Goal: Task Accomplishment & Management: Use online tool/utility

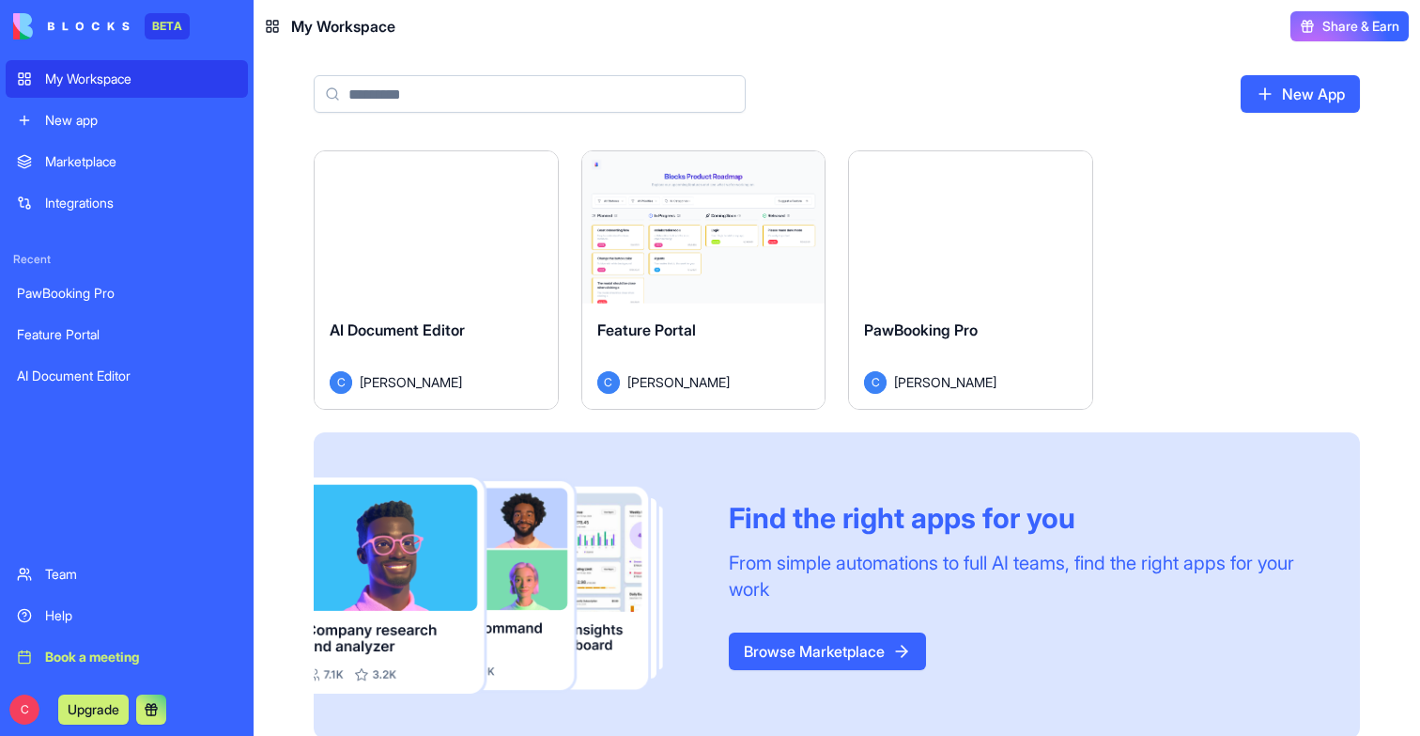
click at [949, 266] on div "Launch" at bounding box center [970, 227] width 243 height 152
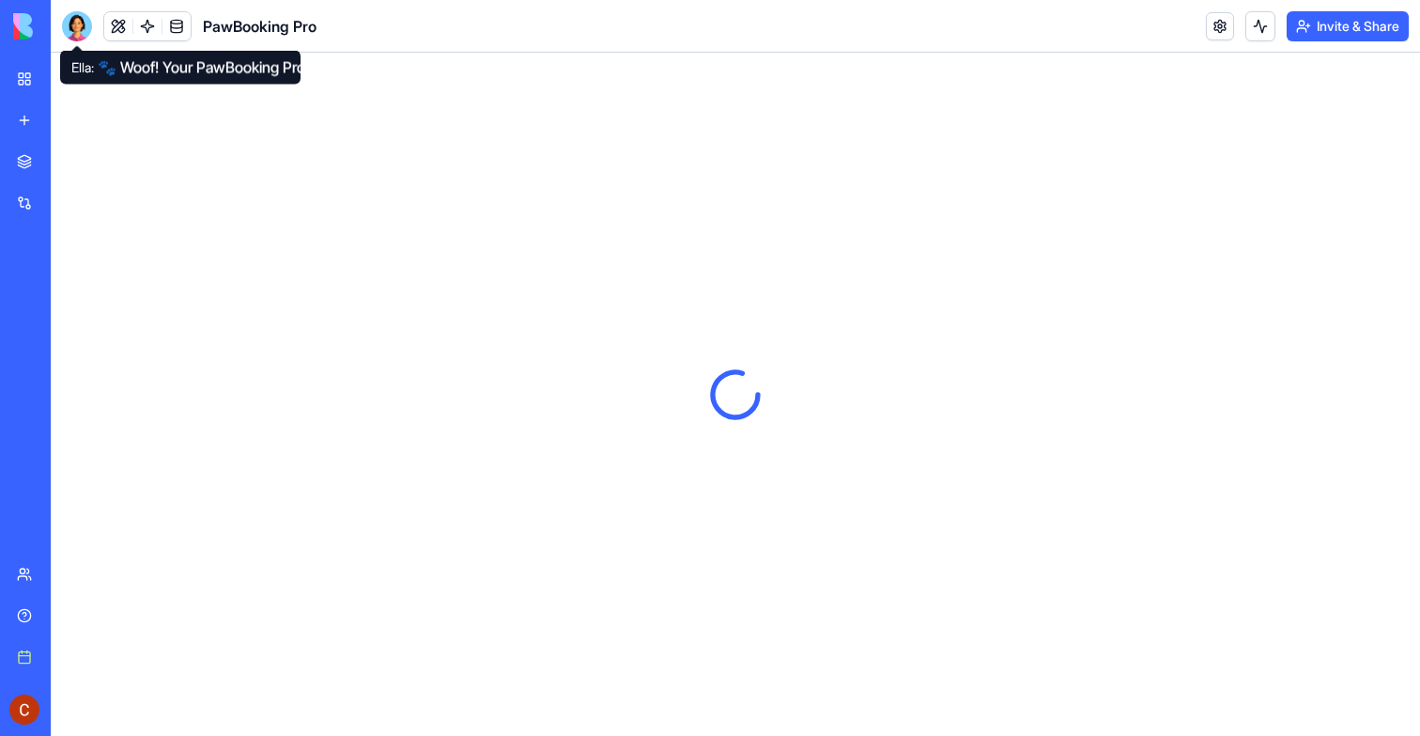
click at [76, 23] on div at bounding box center [77, 26] width 30 height 30
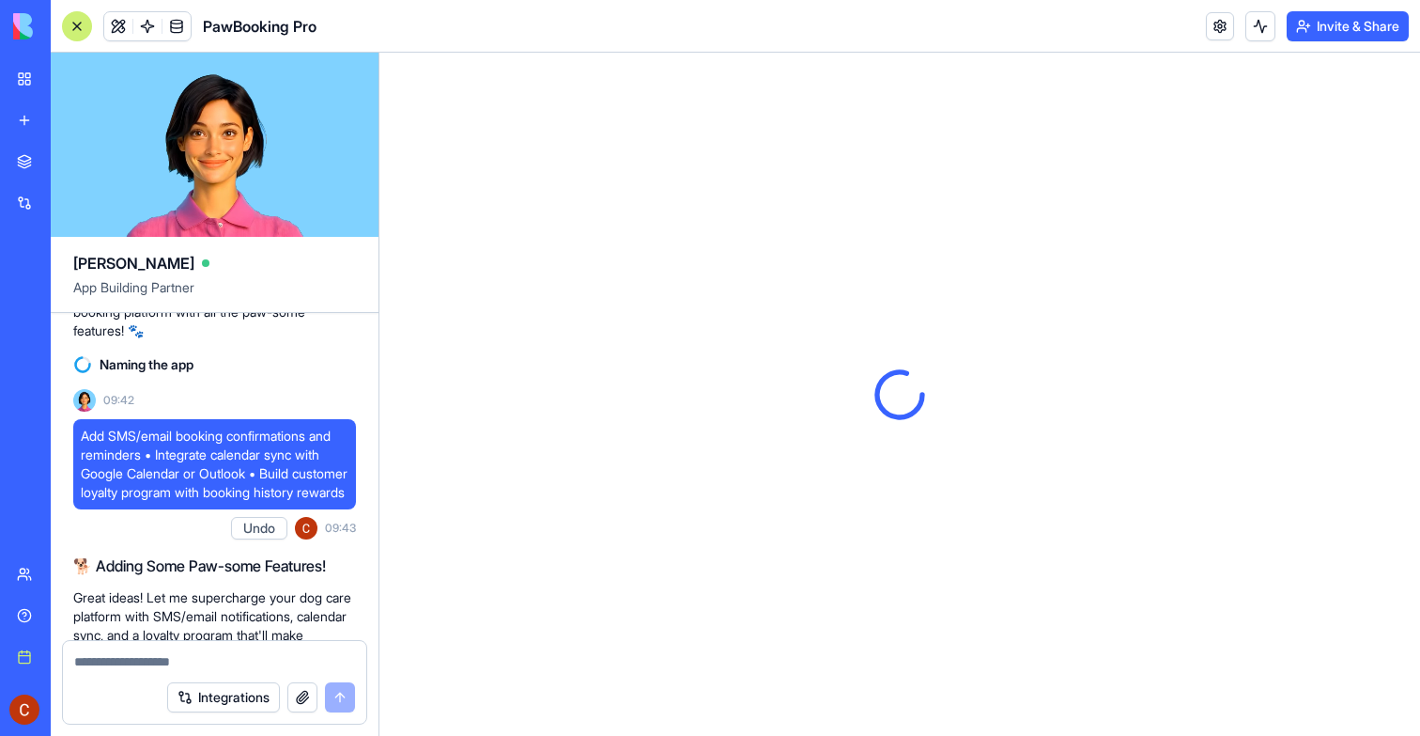
scroll to position [1762, 0]
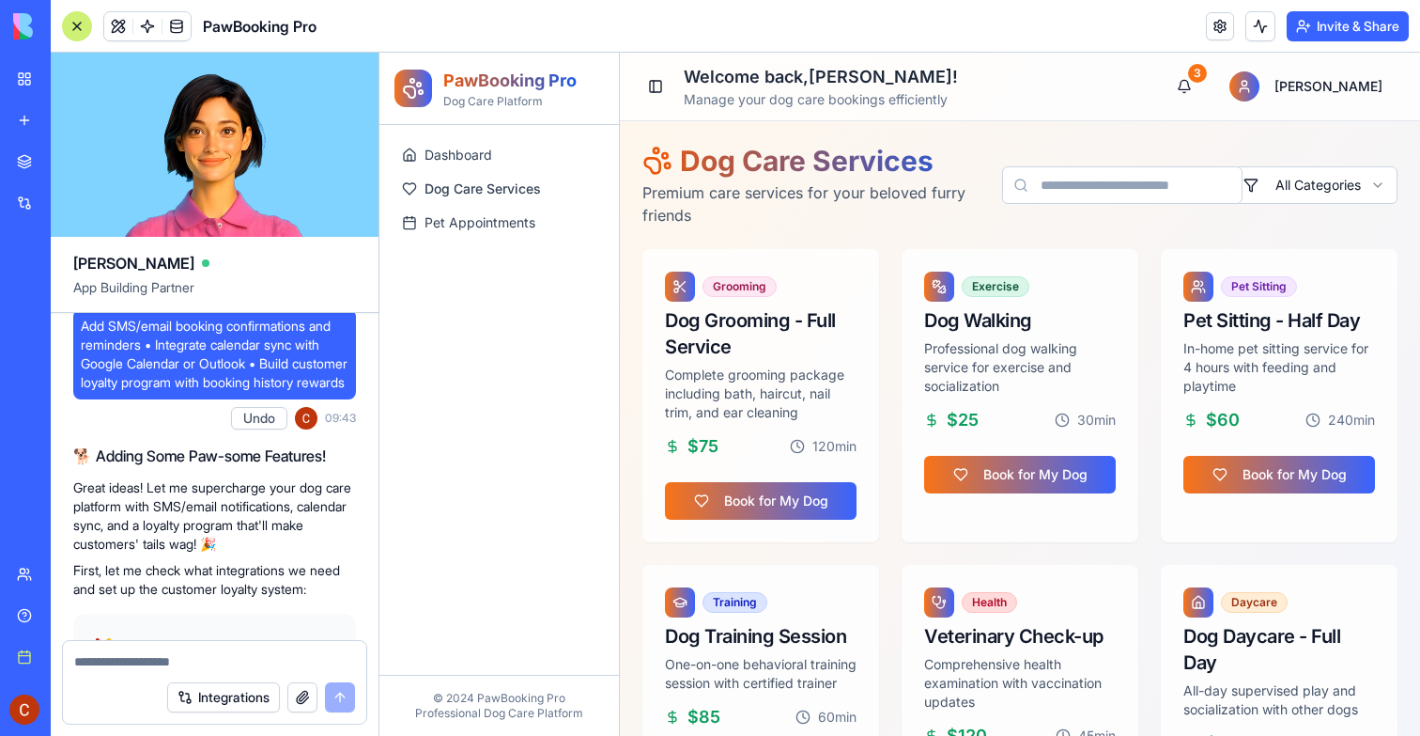
click at [469, 201] on link "Dog Care Services" at bounding box center [499, 189] width 209 height 30
click at [457, 194] on span "Dog Care Services" at bounding box center [483, 188] width 116 height 19
click at [457, 158] on span "Dashboard" at bounding box center [459, 155] width 68 height 19
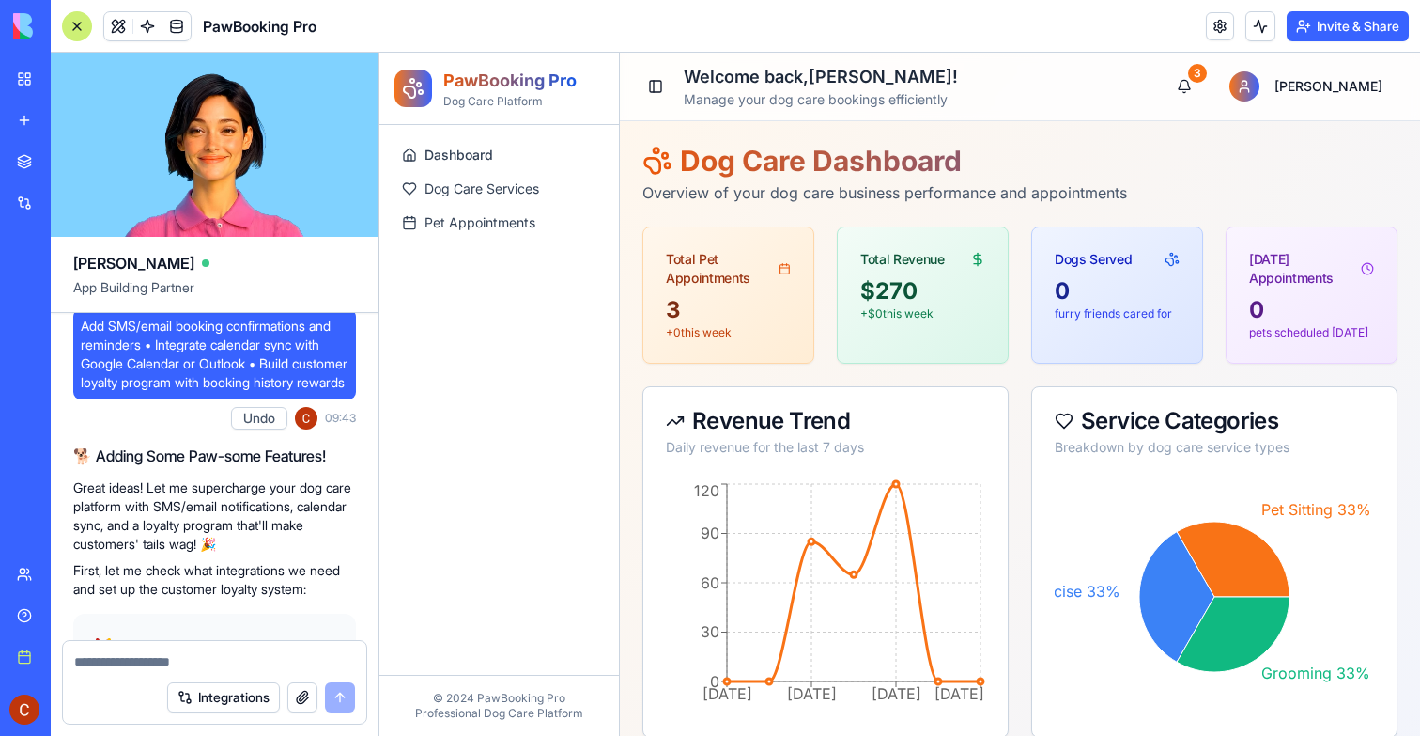
click at [480, 219] on span "Pet Appointments" at bounding box center [480, 222] width 111 height 19
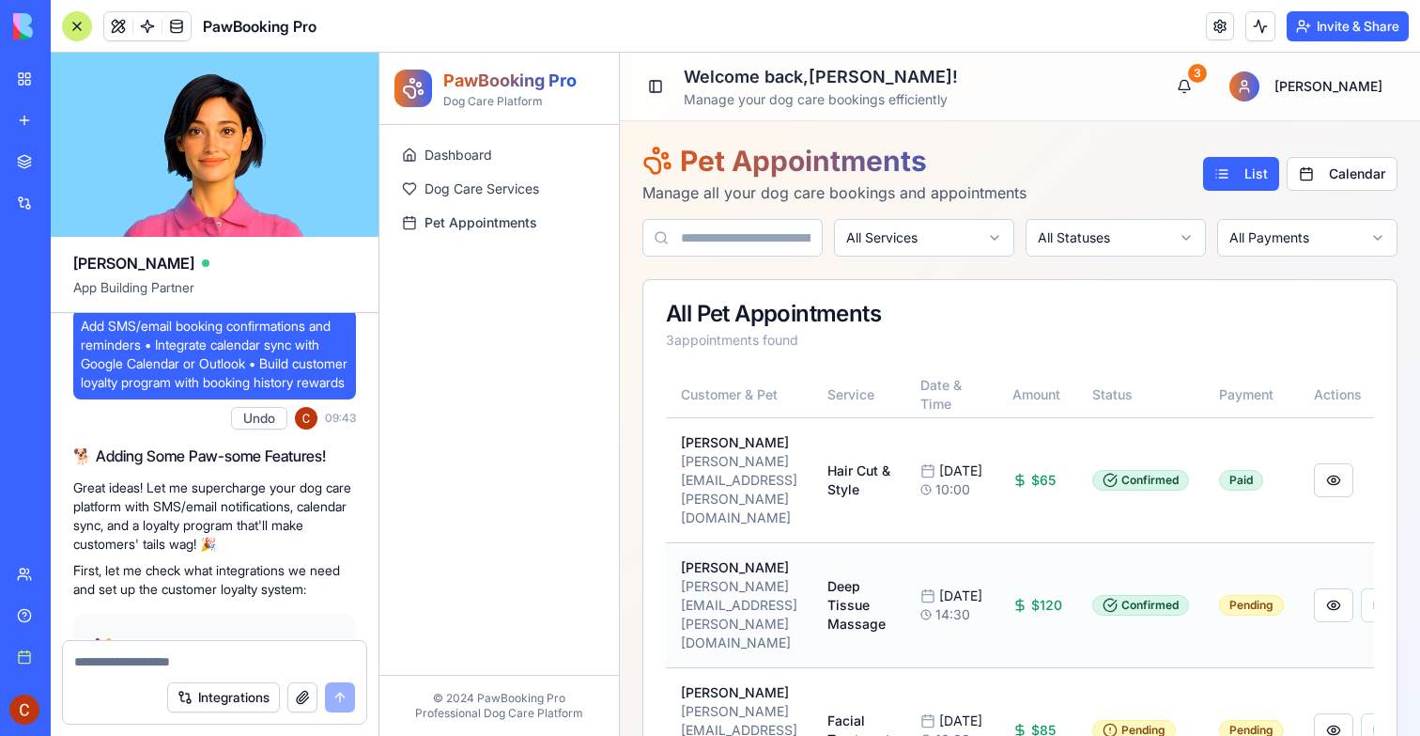
scroll to position [0, 85]
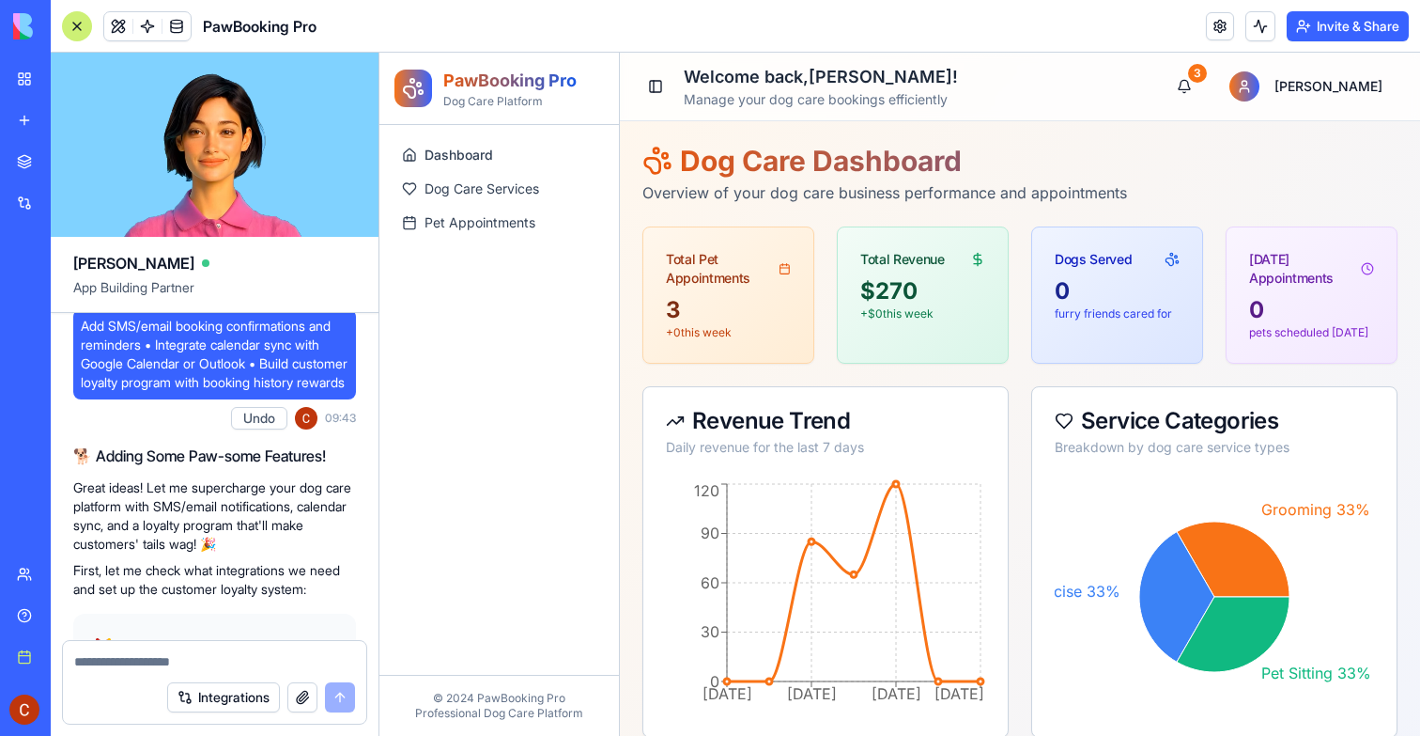
click at [481, 191] on span "Dog Care Services" at bounding box center [482, 188] width 115 height 19
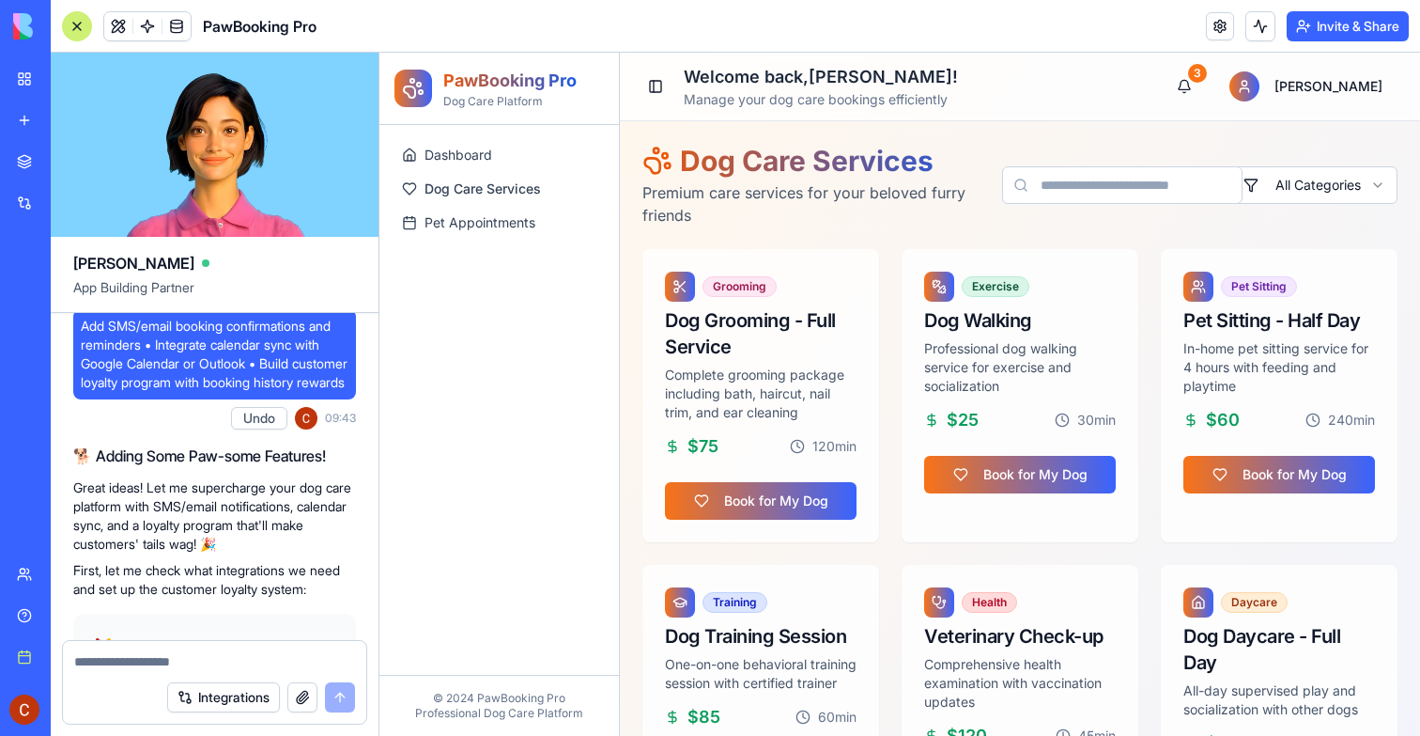
click at [57, 81] on div "My Workspace" at bounding box center [57, 79] width 24 height 19
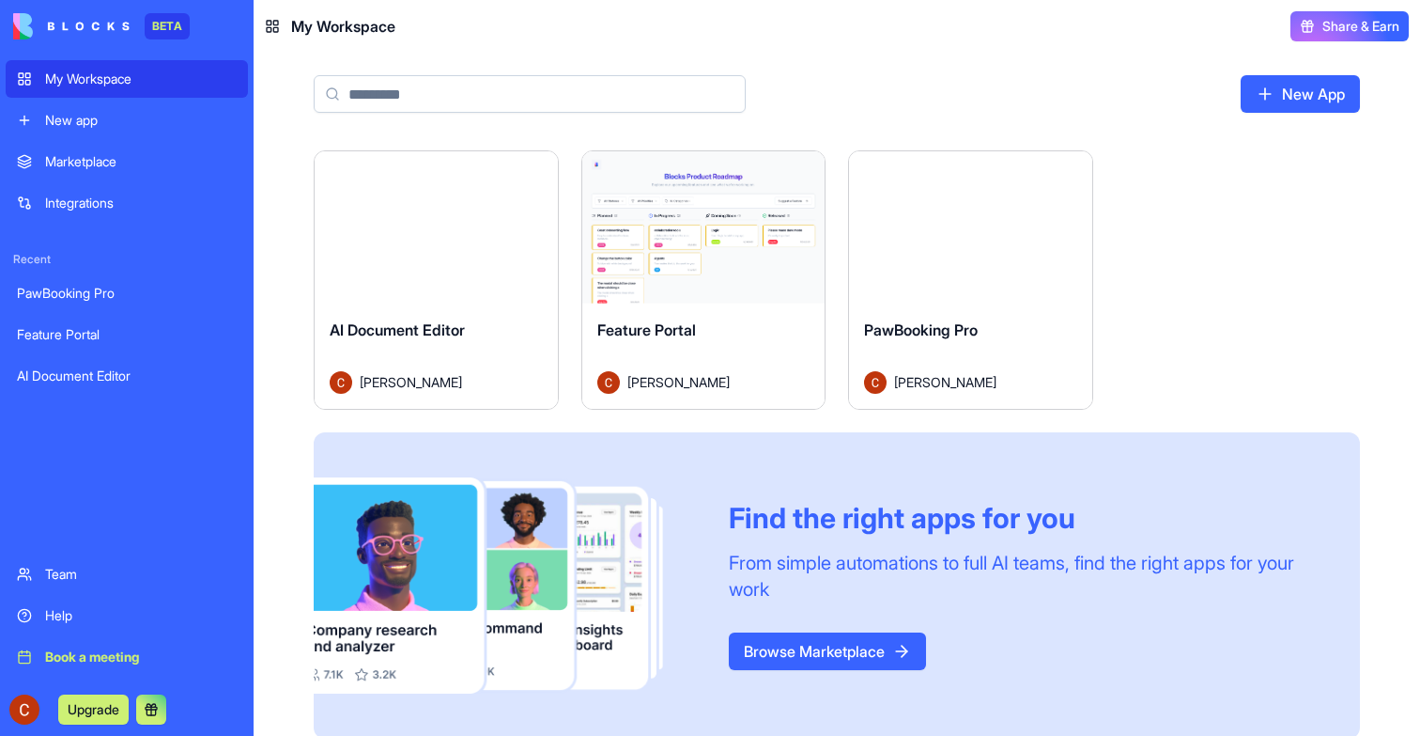
click at [619, 301] on div "Launch" at bounding box center [703, 227] width 243 height 152
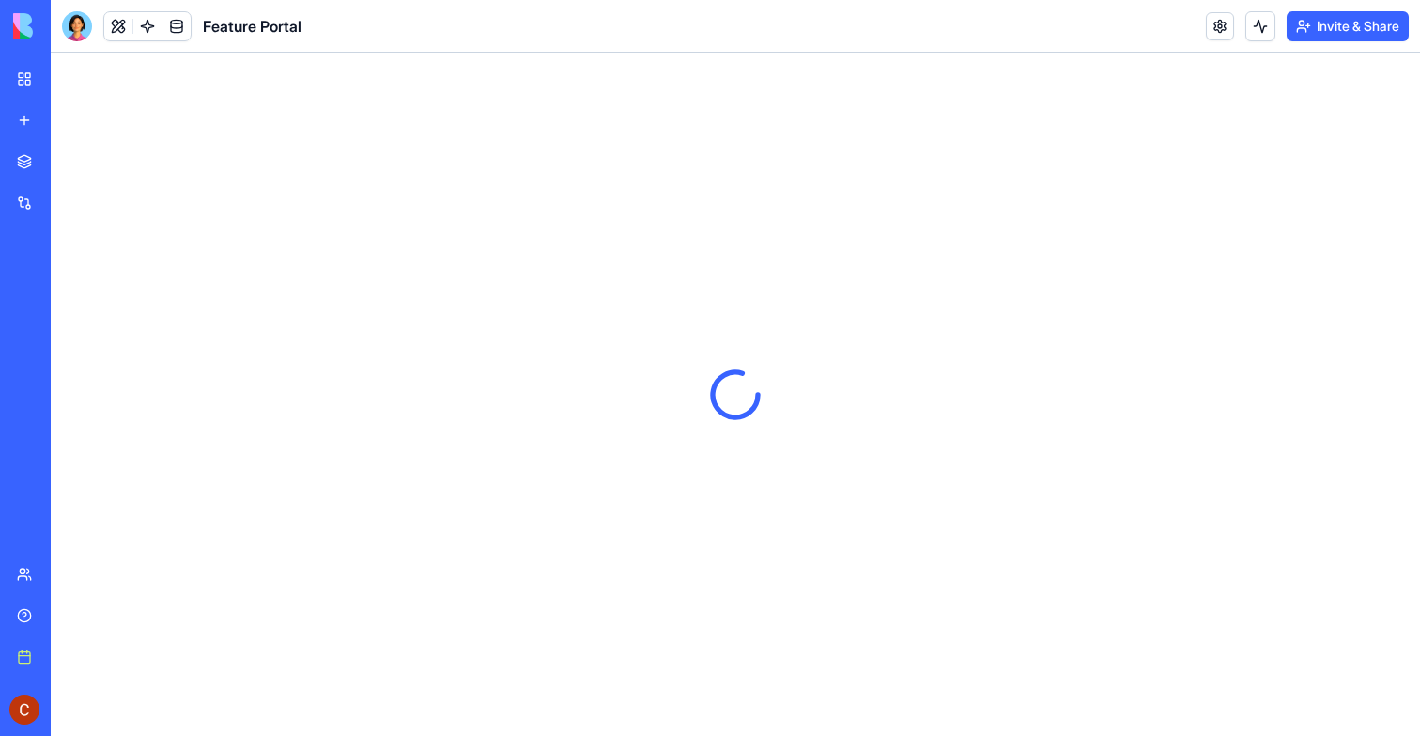
click at [80, 26] on div at bounding box center [77, 26] width 30 height 30
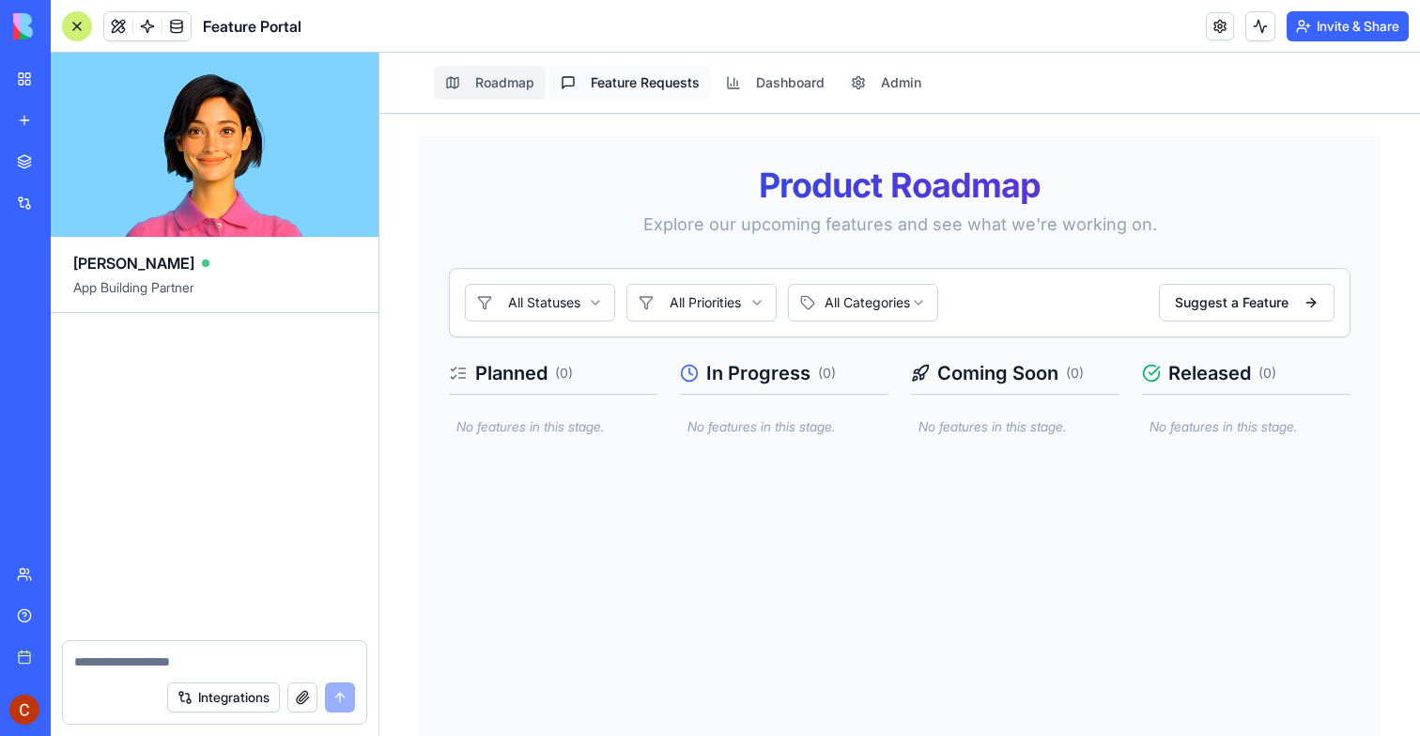
click at [610, 84] on button "Feature Requests" at bounding box center [631, 83] width 162 height 34
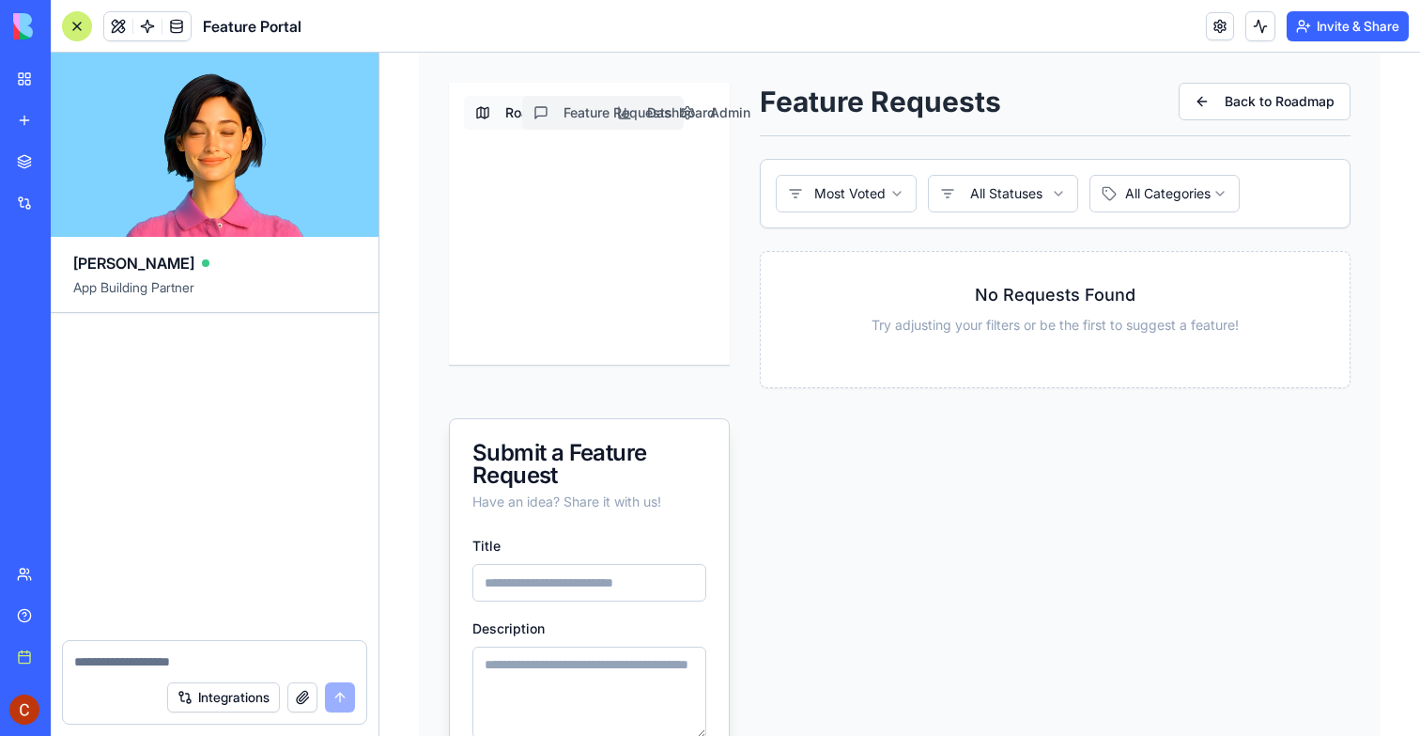
click at [484, 108] on button "Roadmap" at bounding box center [520, 113] width 112 height 34
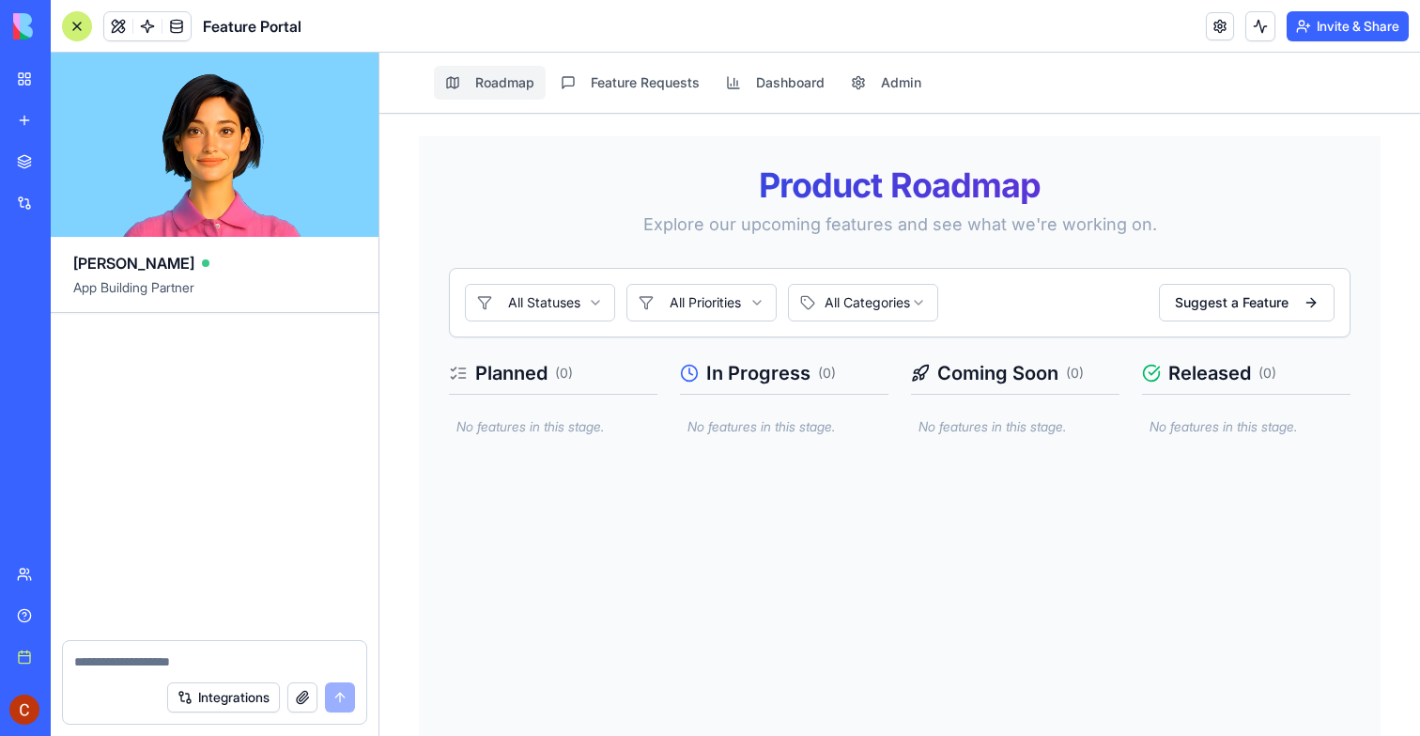
click at [55, 309] on link "PawBooking Pro" at bounding box center [43, 293] width 75 height 38
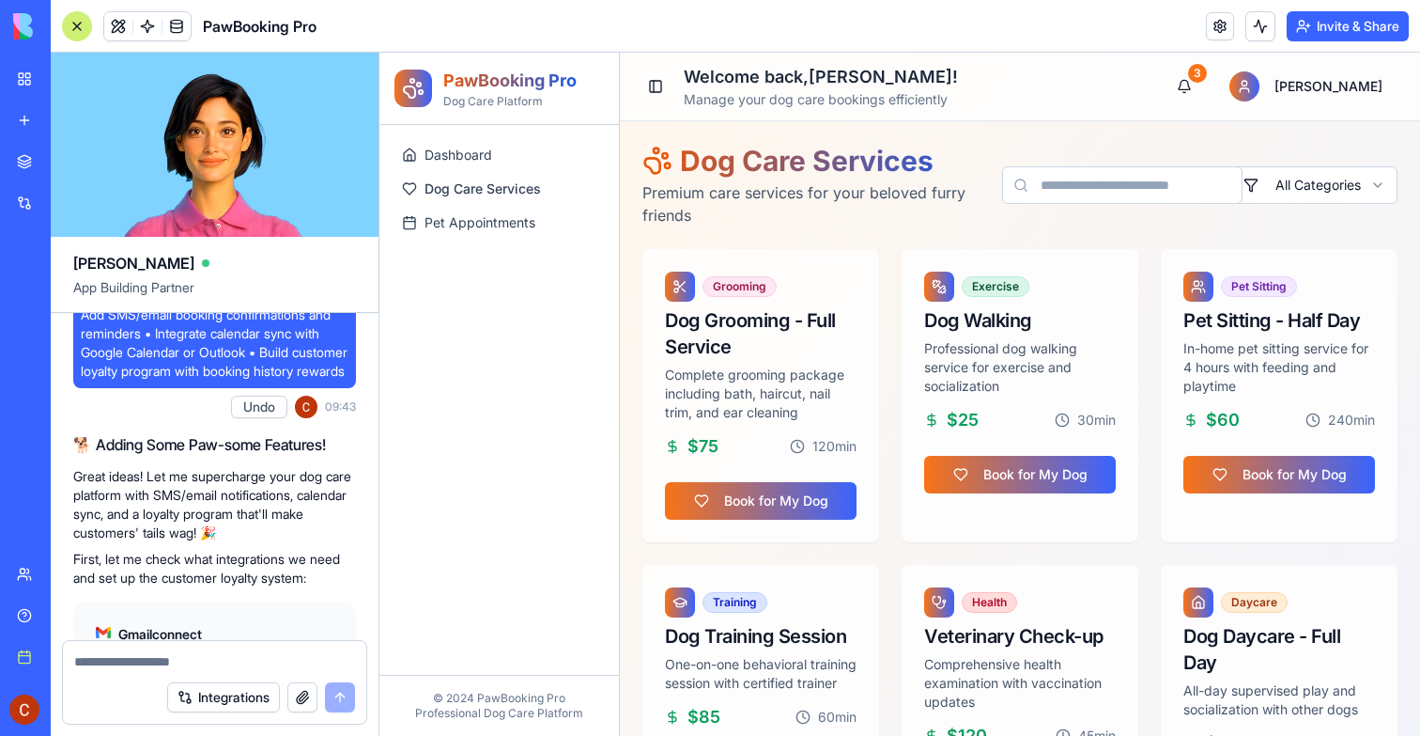
scroll to position [1762, 0]
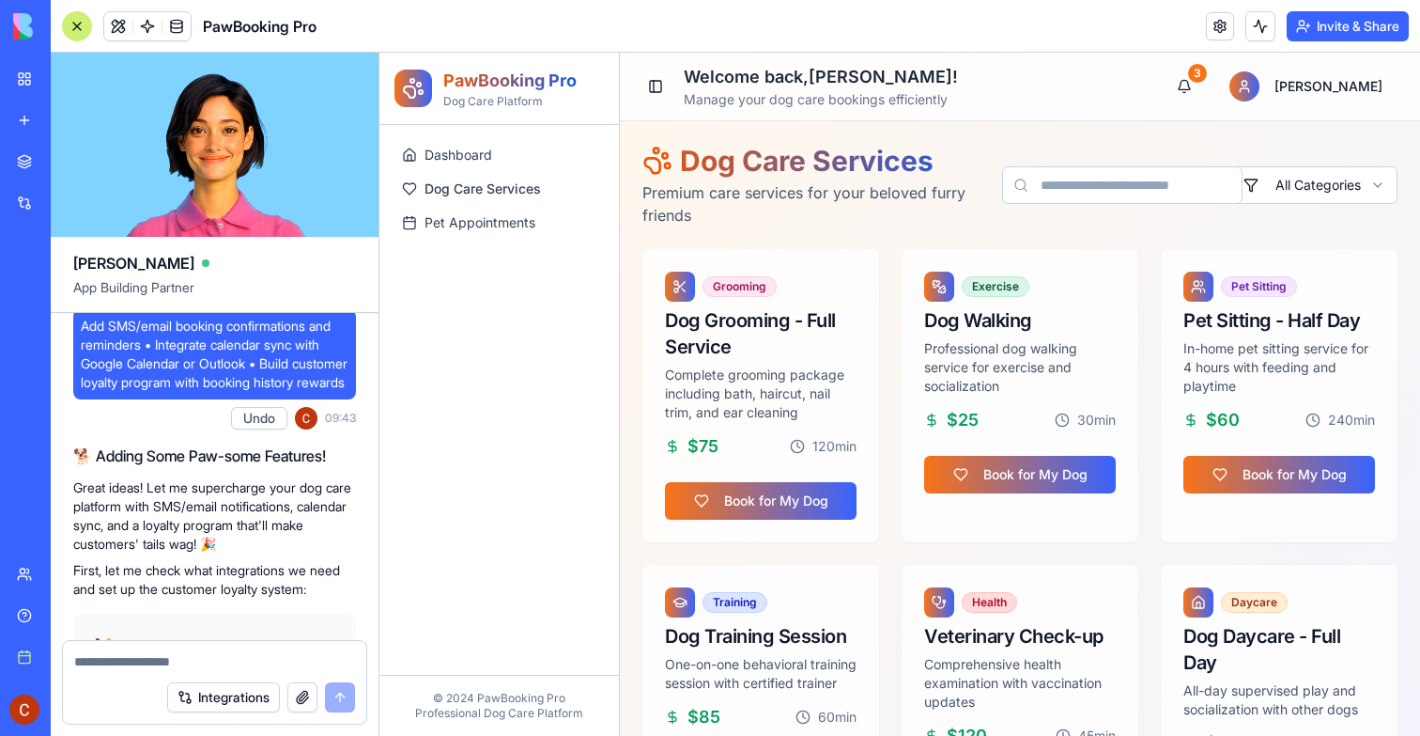
click at [49, 73] on div "My Workspace" at bounding box center [57, 79] width 24 height 19
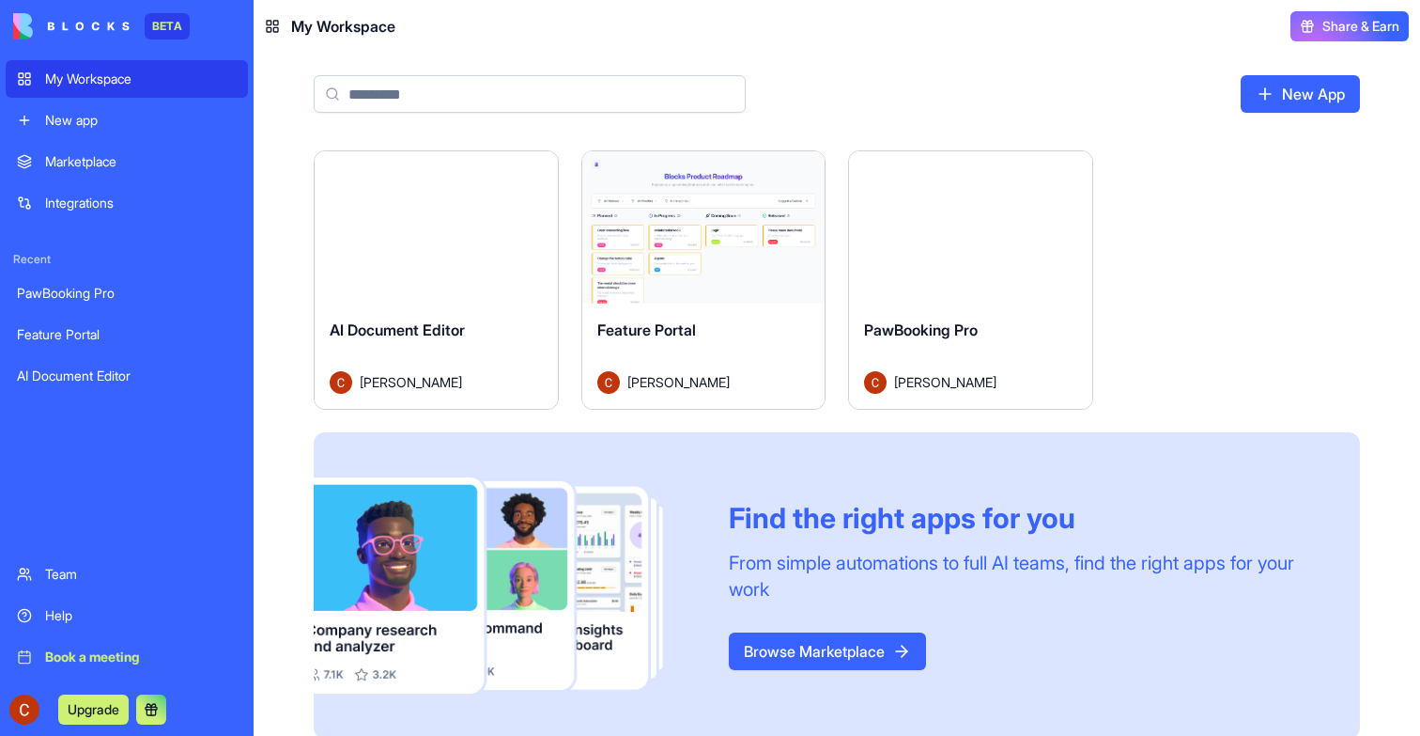
click at [659, 259] on div "Launch" at bounding box center [703, 227] width 243 height 152
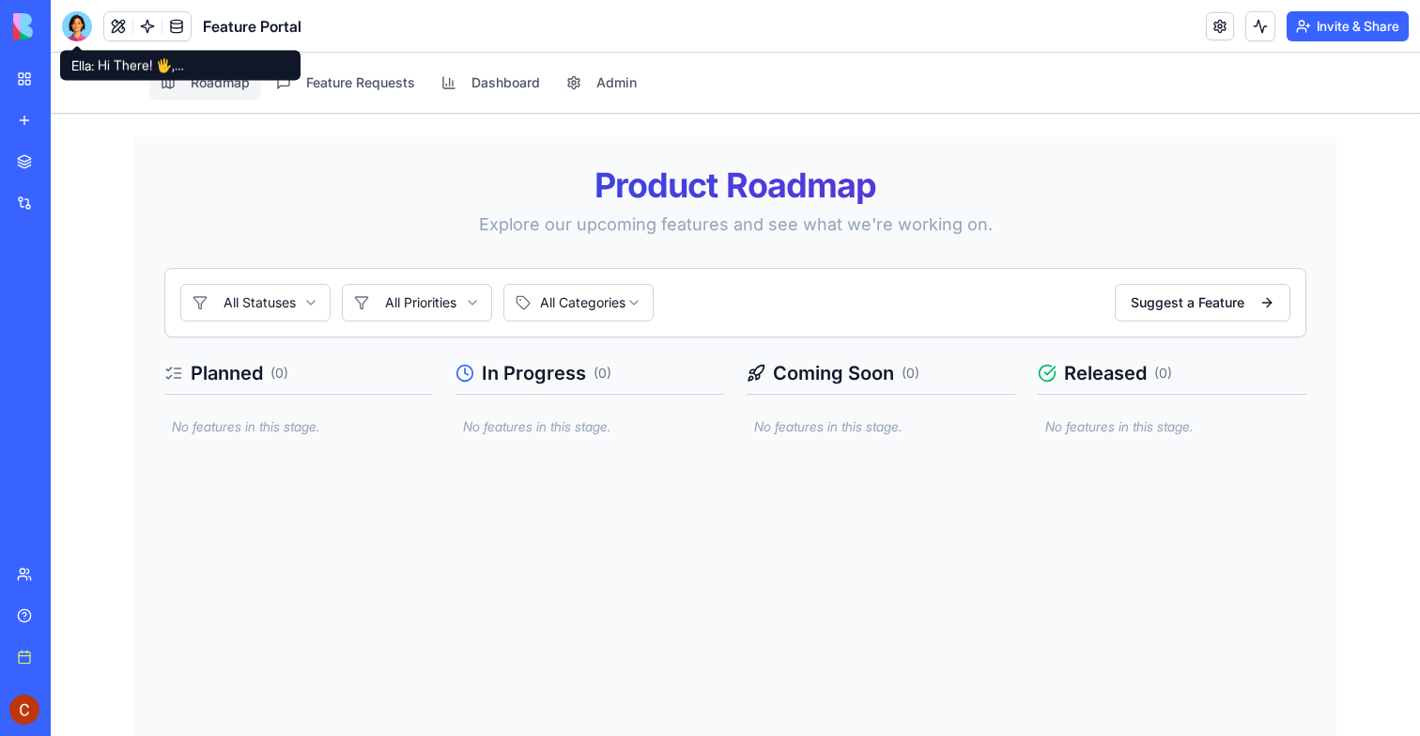
click at [84, 29] on div at bounding box center [77, 26] width 30 height 30
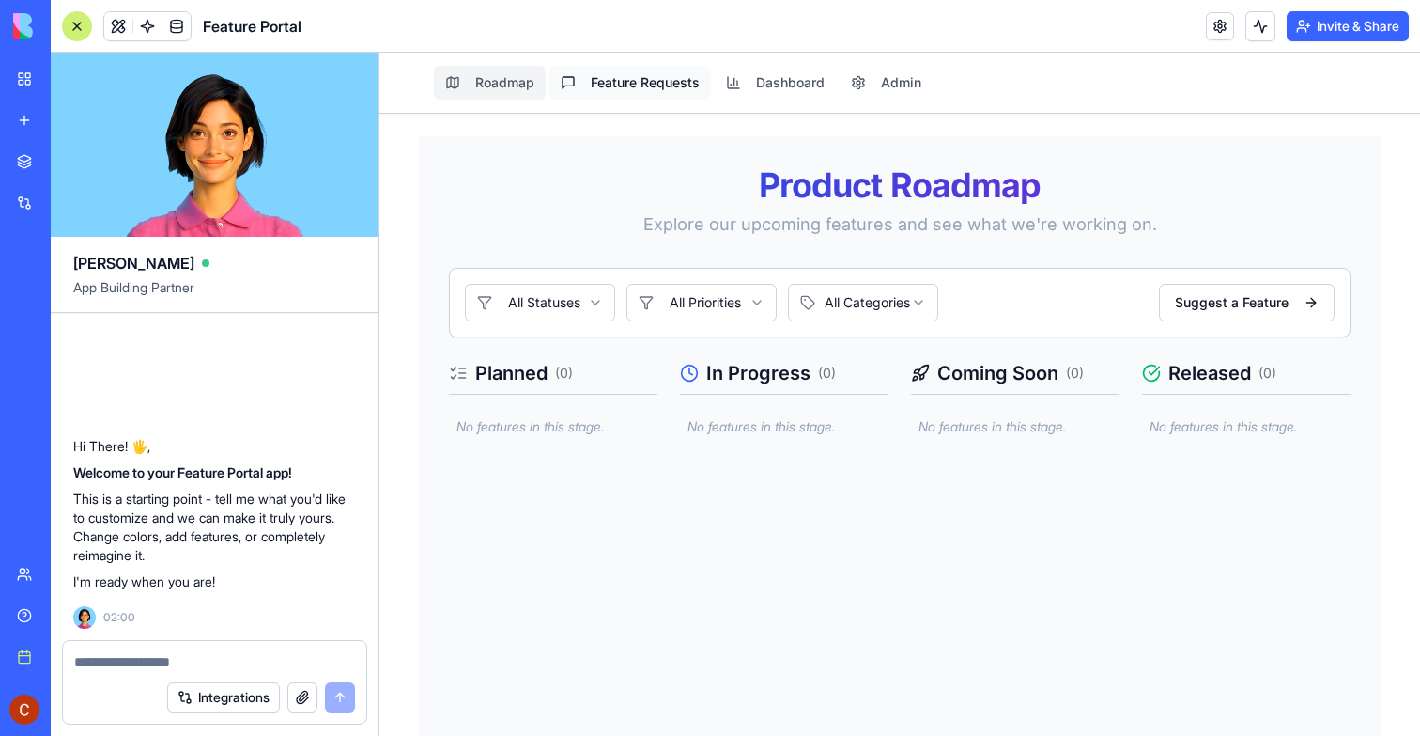
click at [626, 72] on button "Feature Requests" at bounding box center [631, 83] width 162 height 34
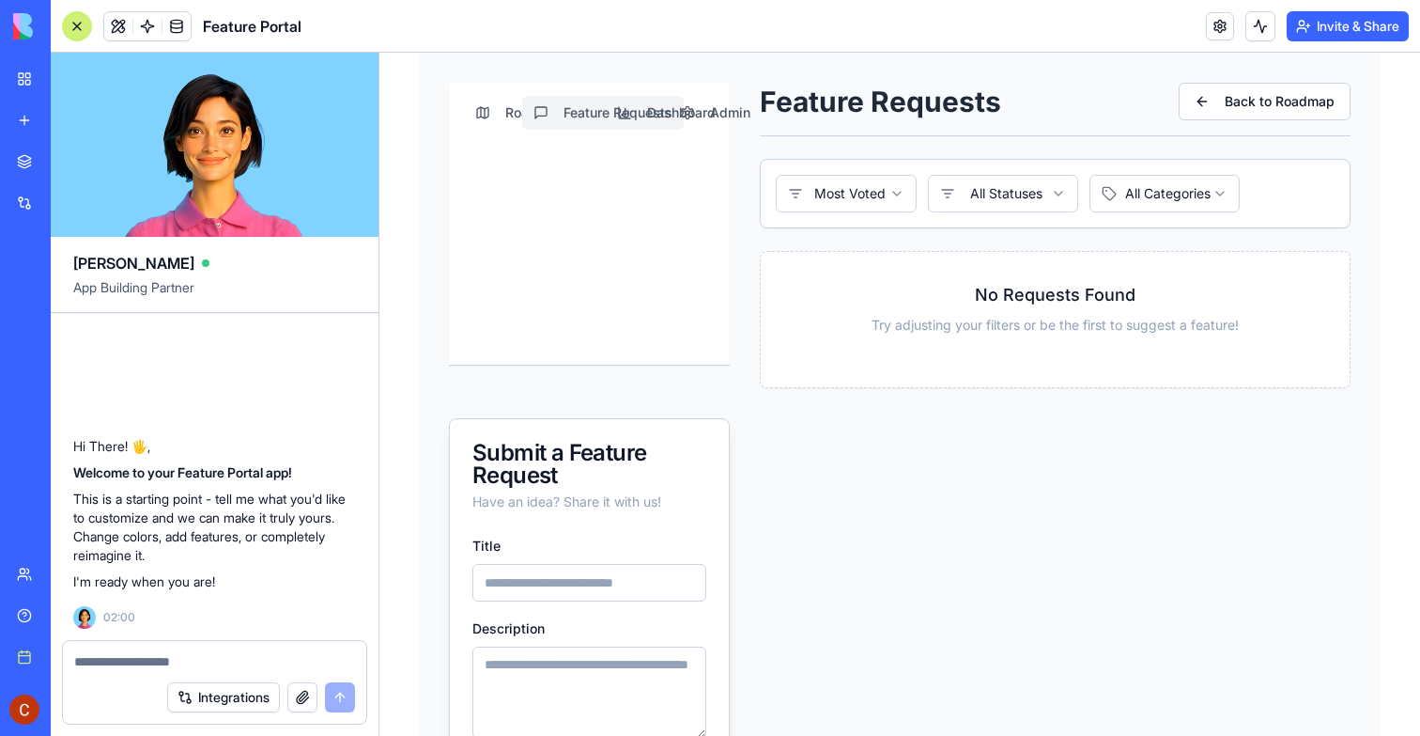
click at [72, 35] on div at bounding box center [77, 26] width 30 height 30
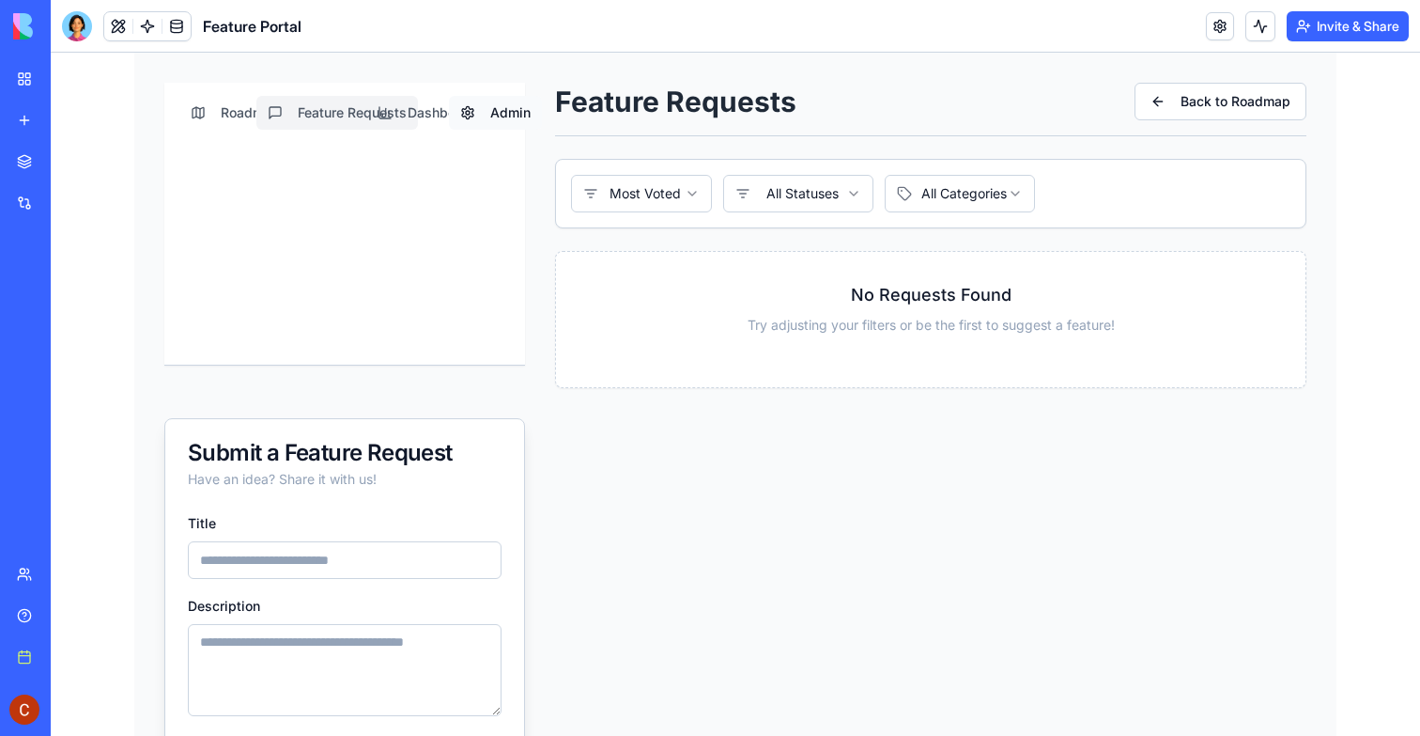
click at [493, 118] on button "Admin" at bounding box center [495, 113] width 93 height 34
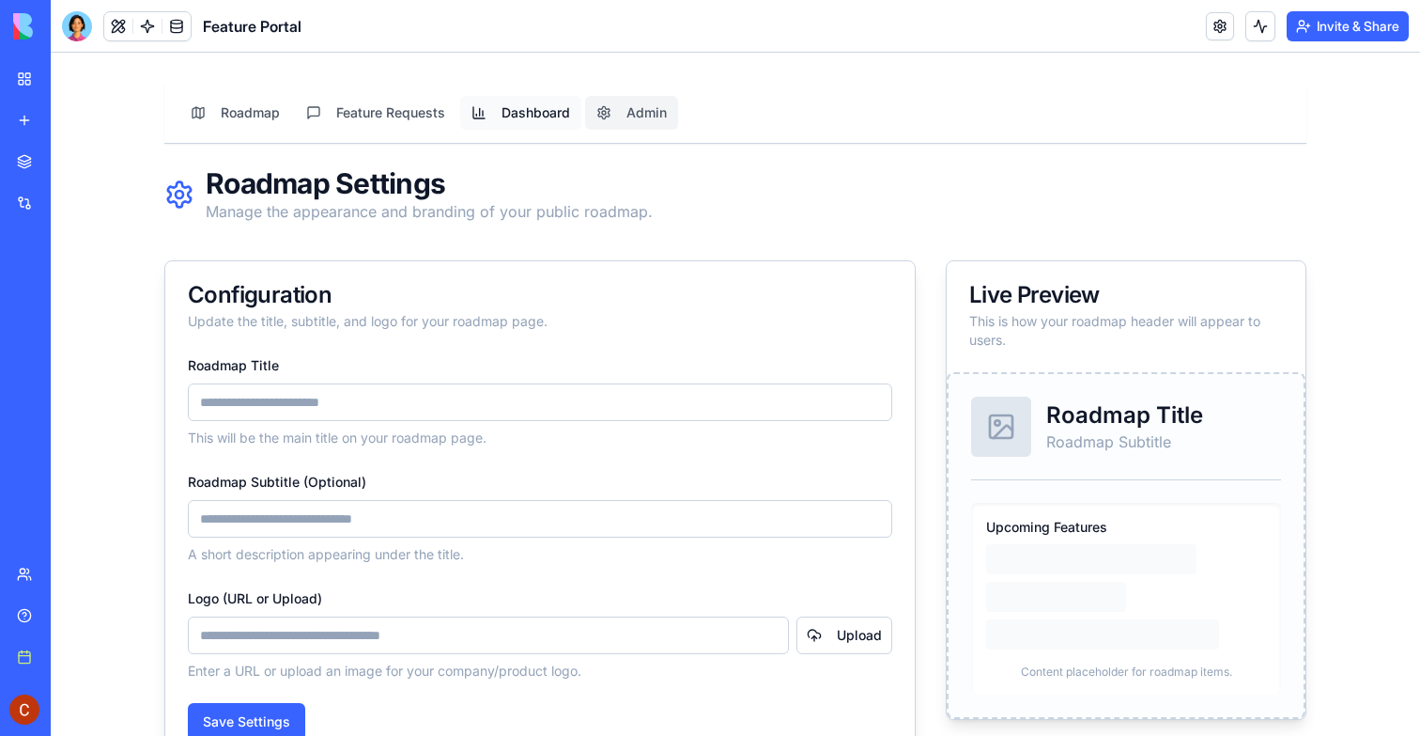
click at [502, 107] on button "Dashboard" at bounding box center [520, 113] width 121 height 34
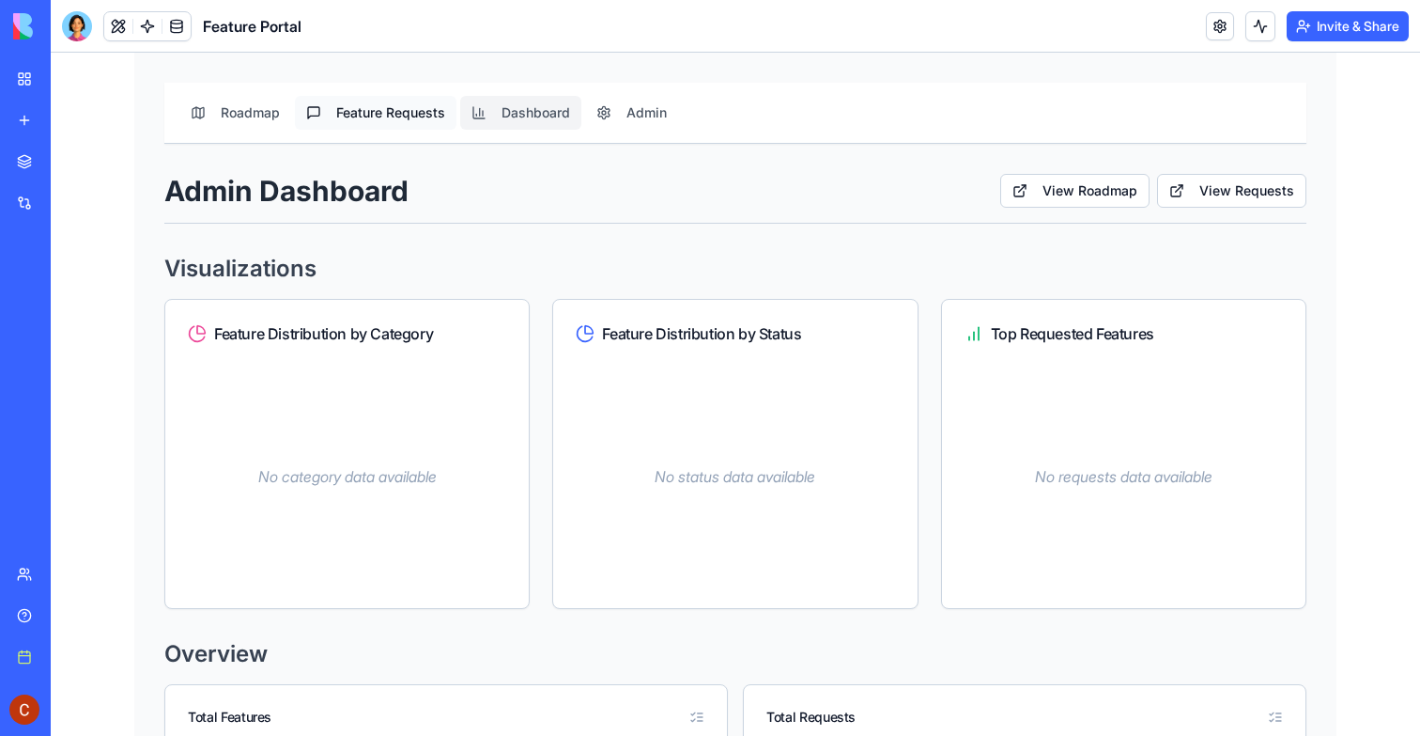
click at [414, 101] on button "Feature Requests" at bounding box center [376, 113] width 162 height 34
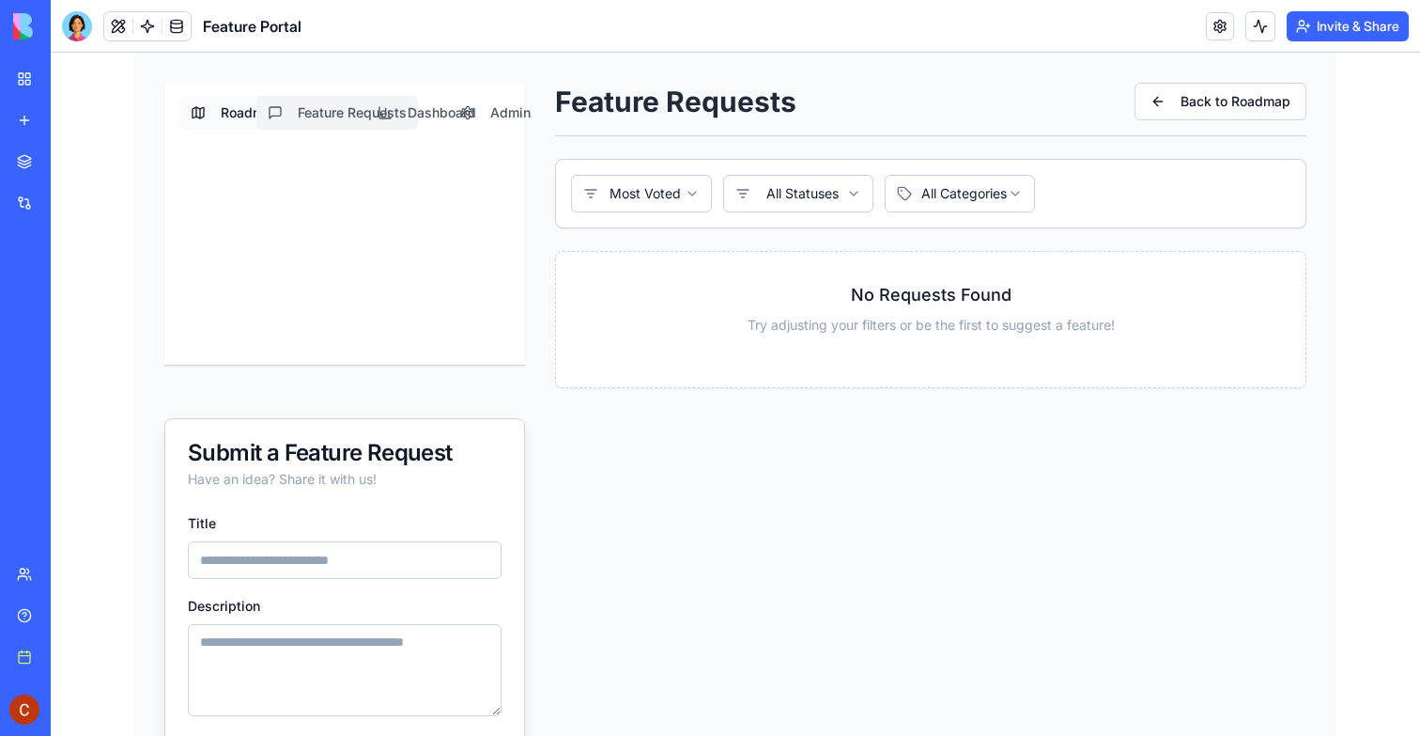
click at [240, 113] on button "Roadmap" at bounding box center [235, 113] width 112 height 34
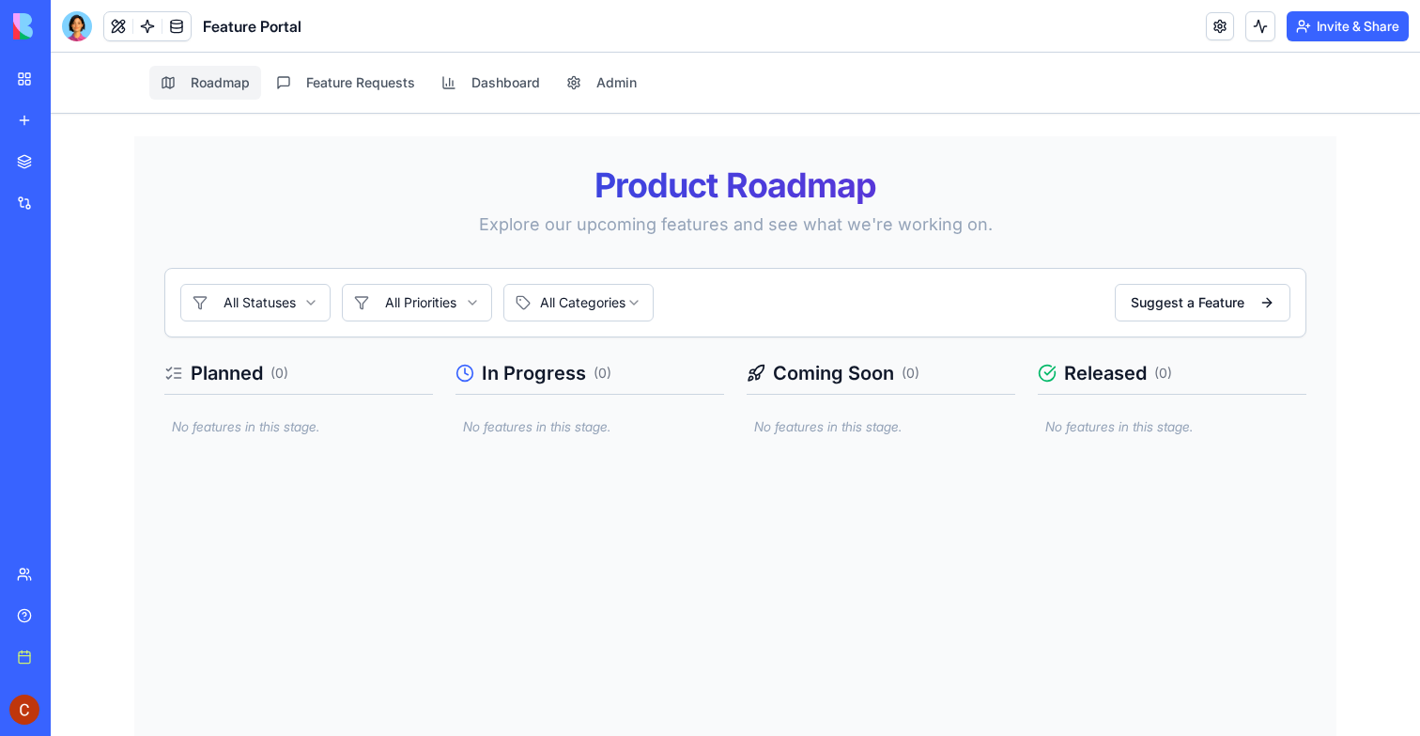
click at [41, 82] on link "My Workspace" at bounding box center [43, 79] width 75 height 38
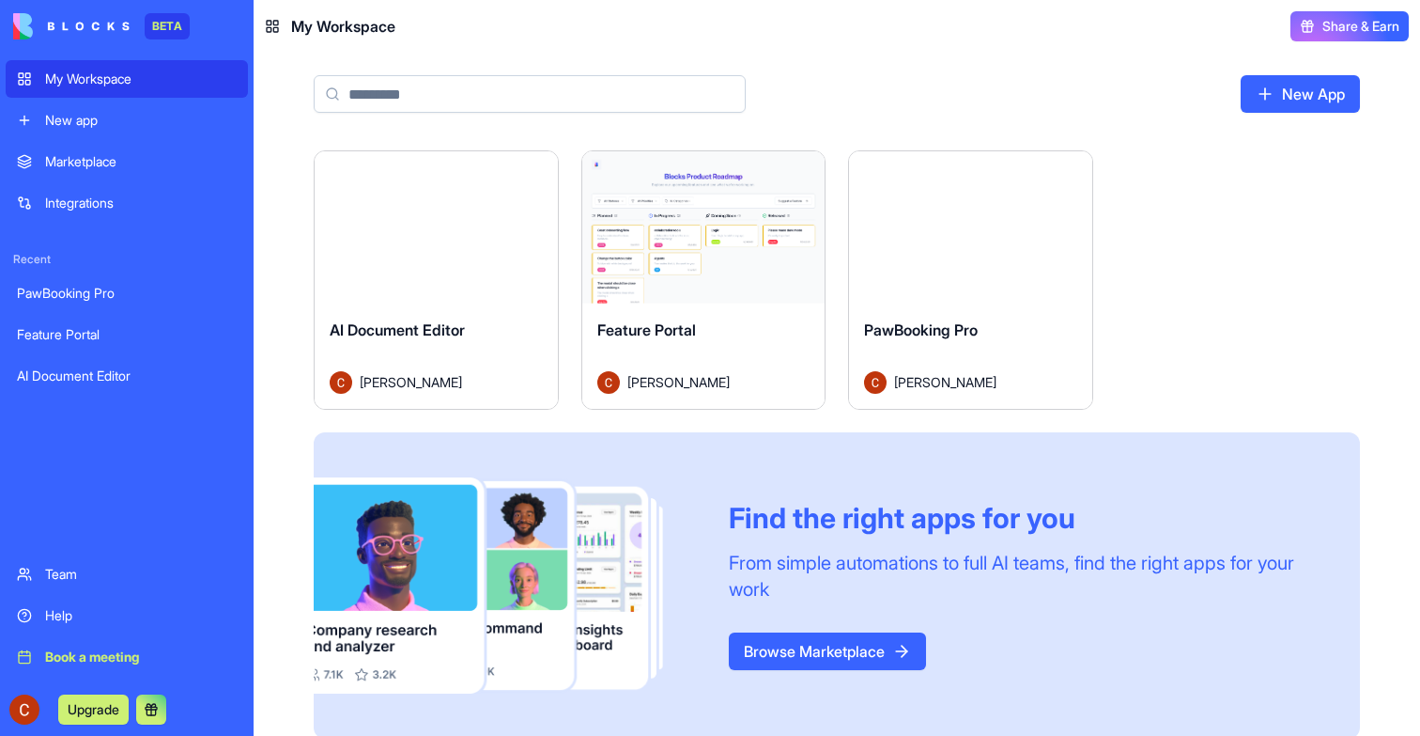
click at [390, 291] on div "Launch" at bounding box center [436, 227] width 243 height 152
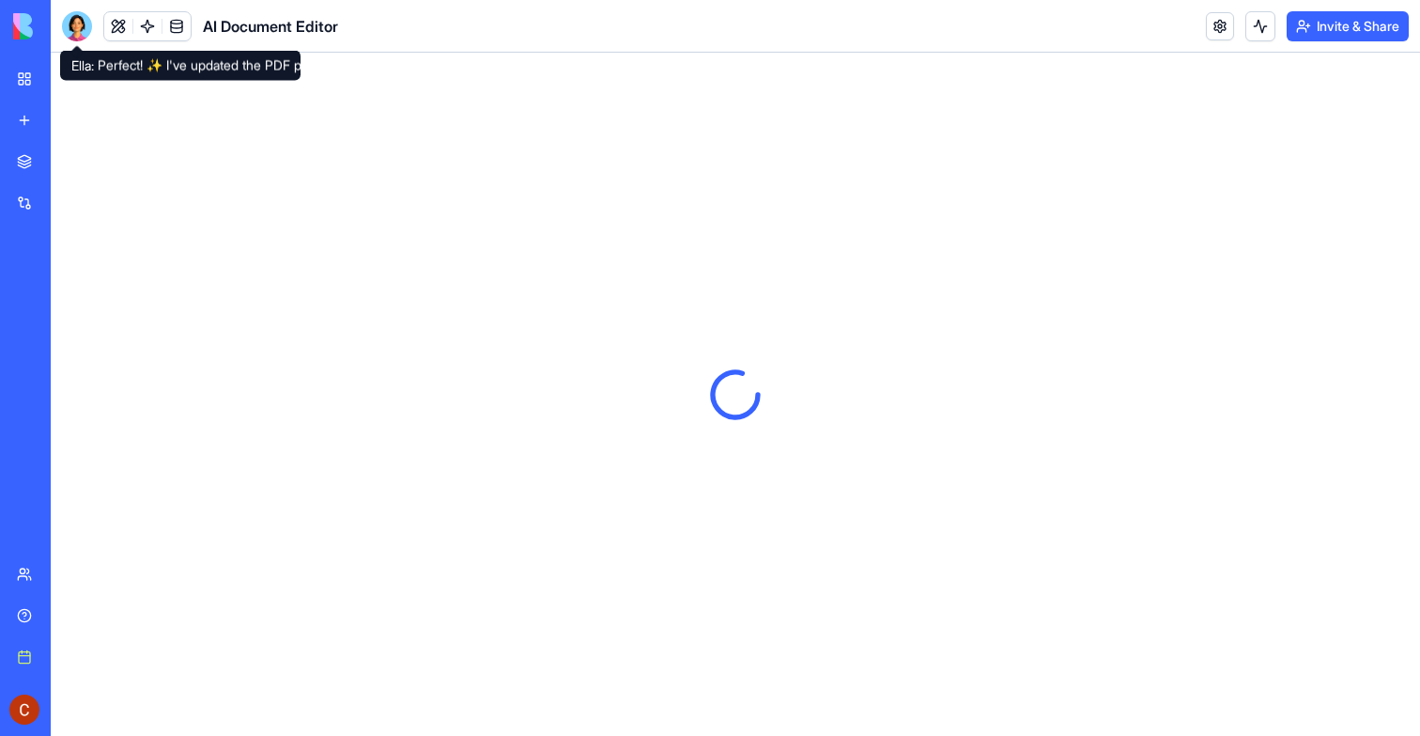
click at [78, 27] on div at bounding box center [77, 26] width 30 height 30
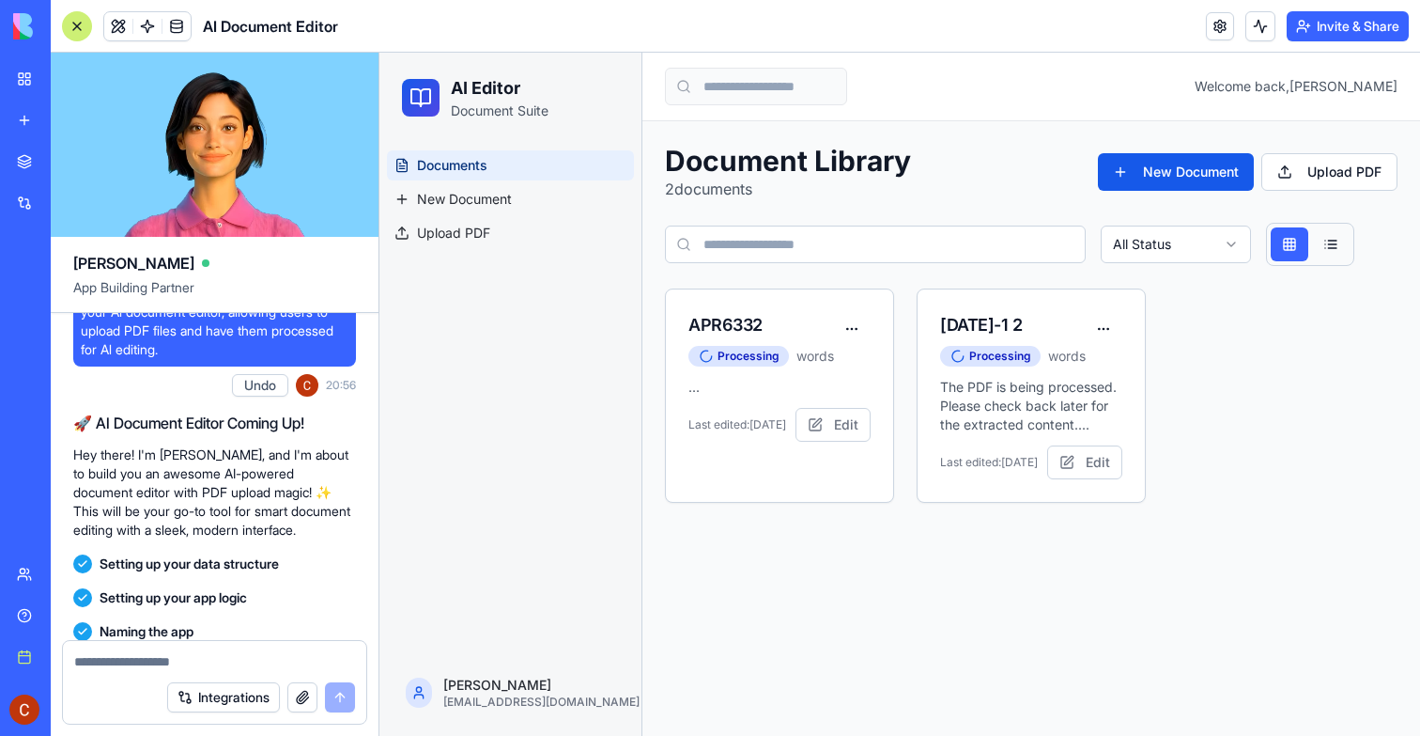
scroll to position [93, 0]
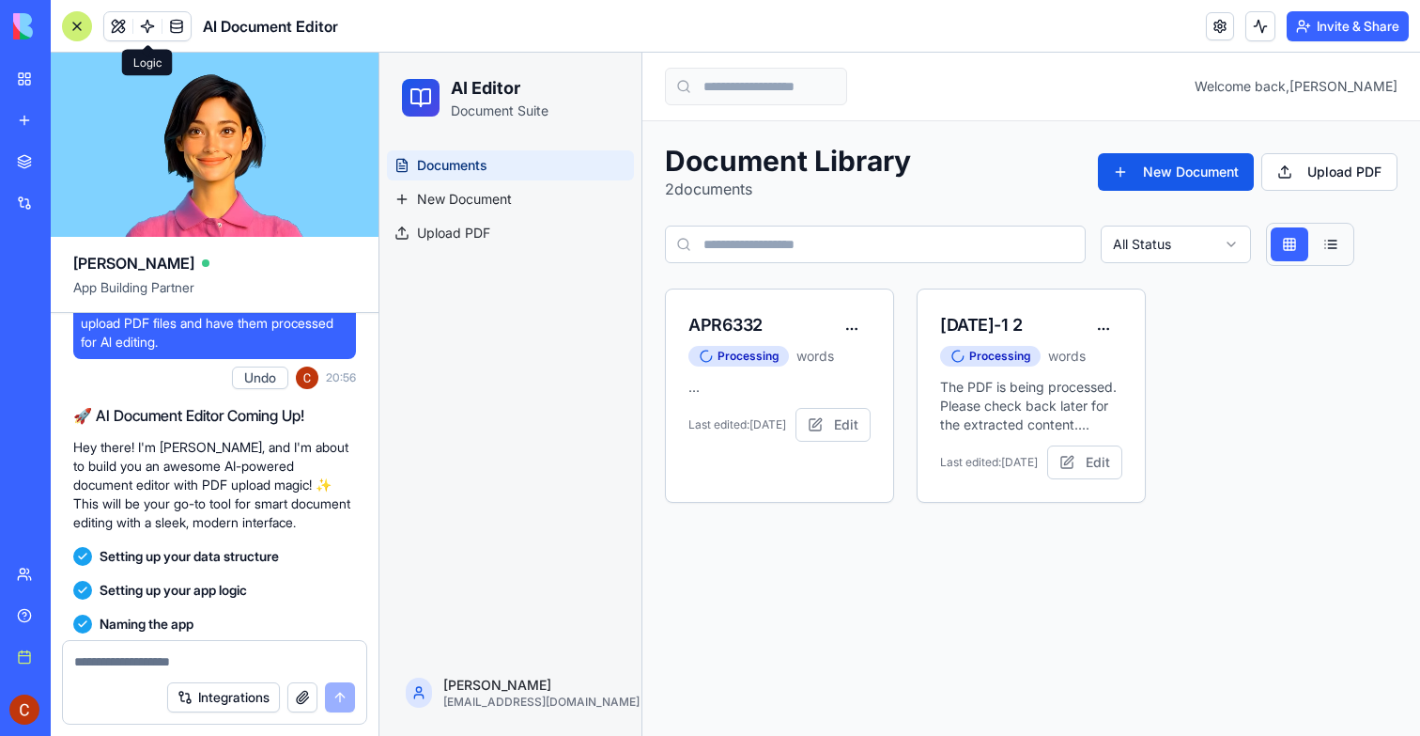
click at [150, 28] on link at bounding box center [147, 26] width 28 height 28
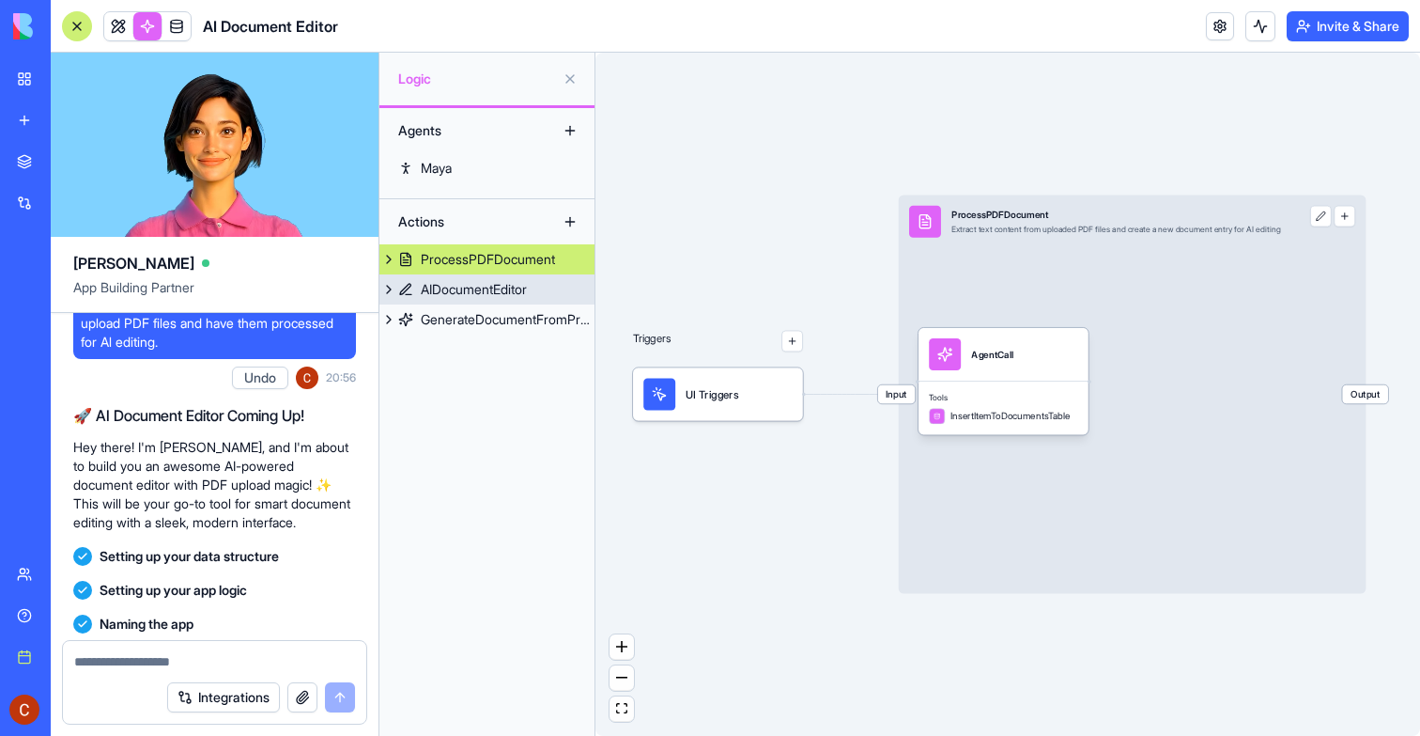
scroll to position [2129, 0]
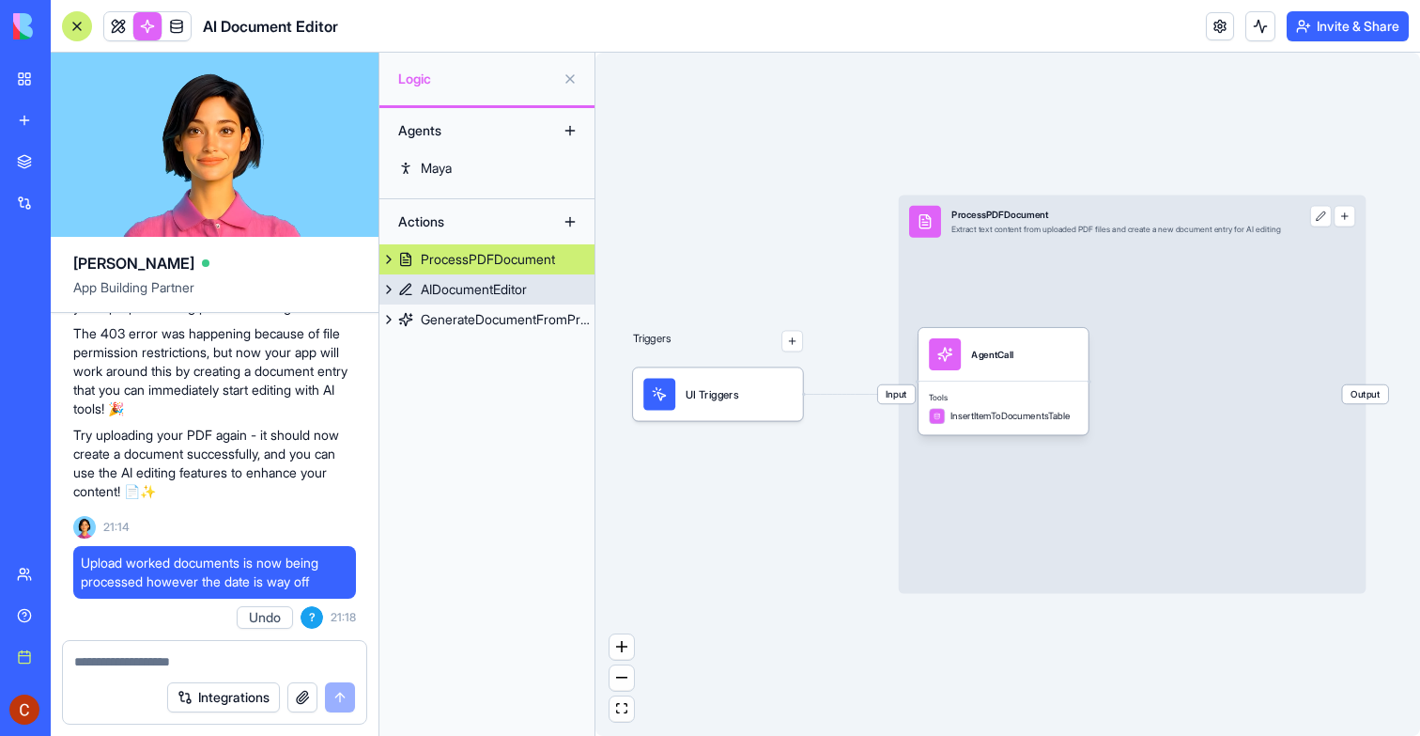
click at [467, 295] on div "AIDocumentEditor" at bounding box center [474, 289] width 106 height 19
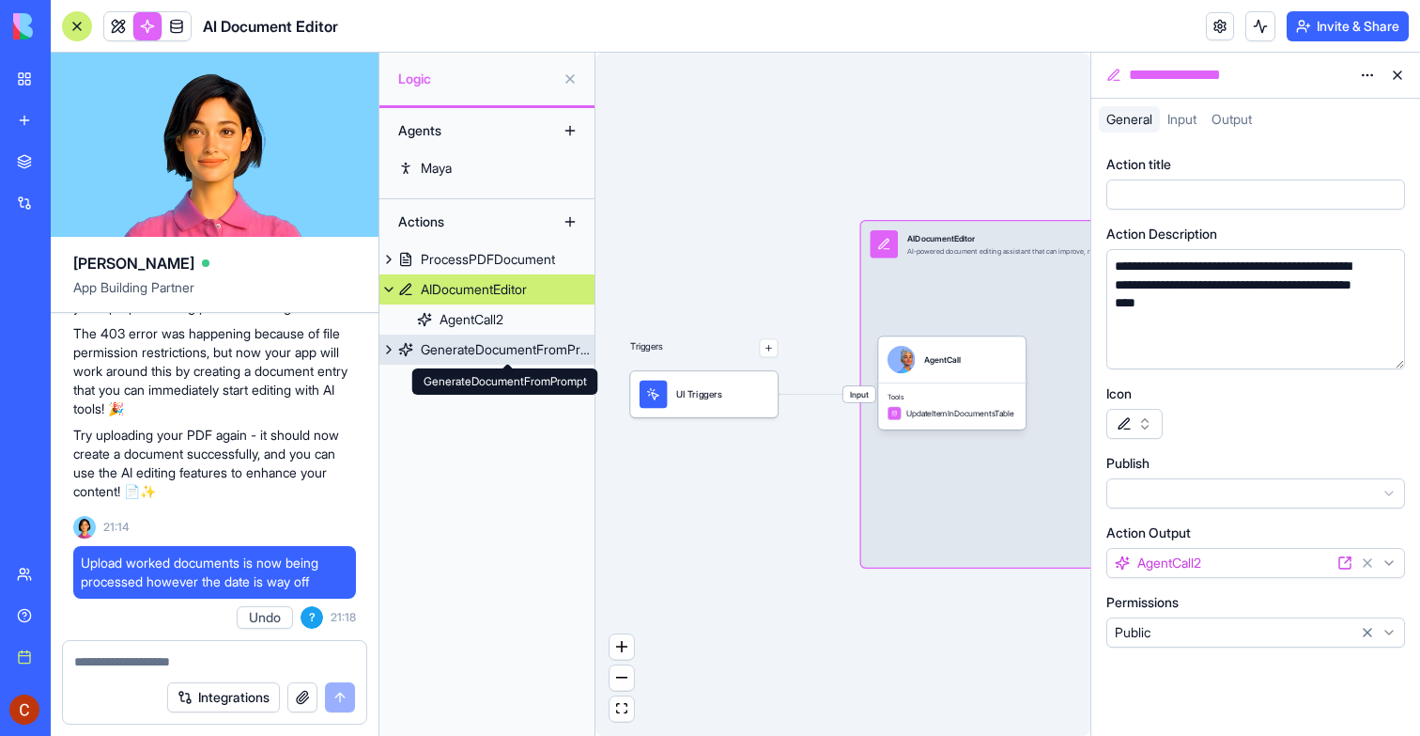
click at [479, 346] on div "GenerateDocumentFromPrompt" at bounding box center [508, 349] width 174 height 19
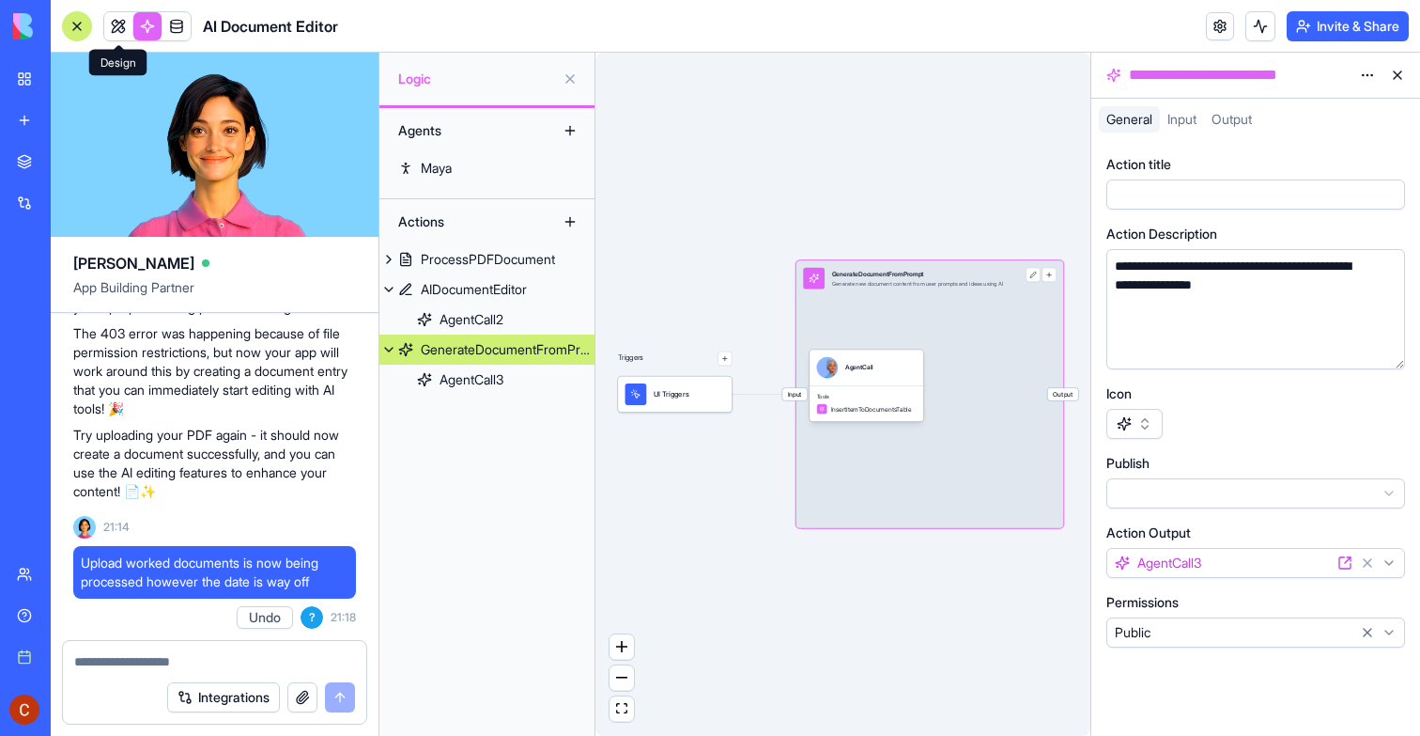
click at [119, 25] on link at bounding box center [118, 26] width 28 height 28
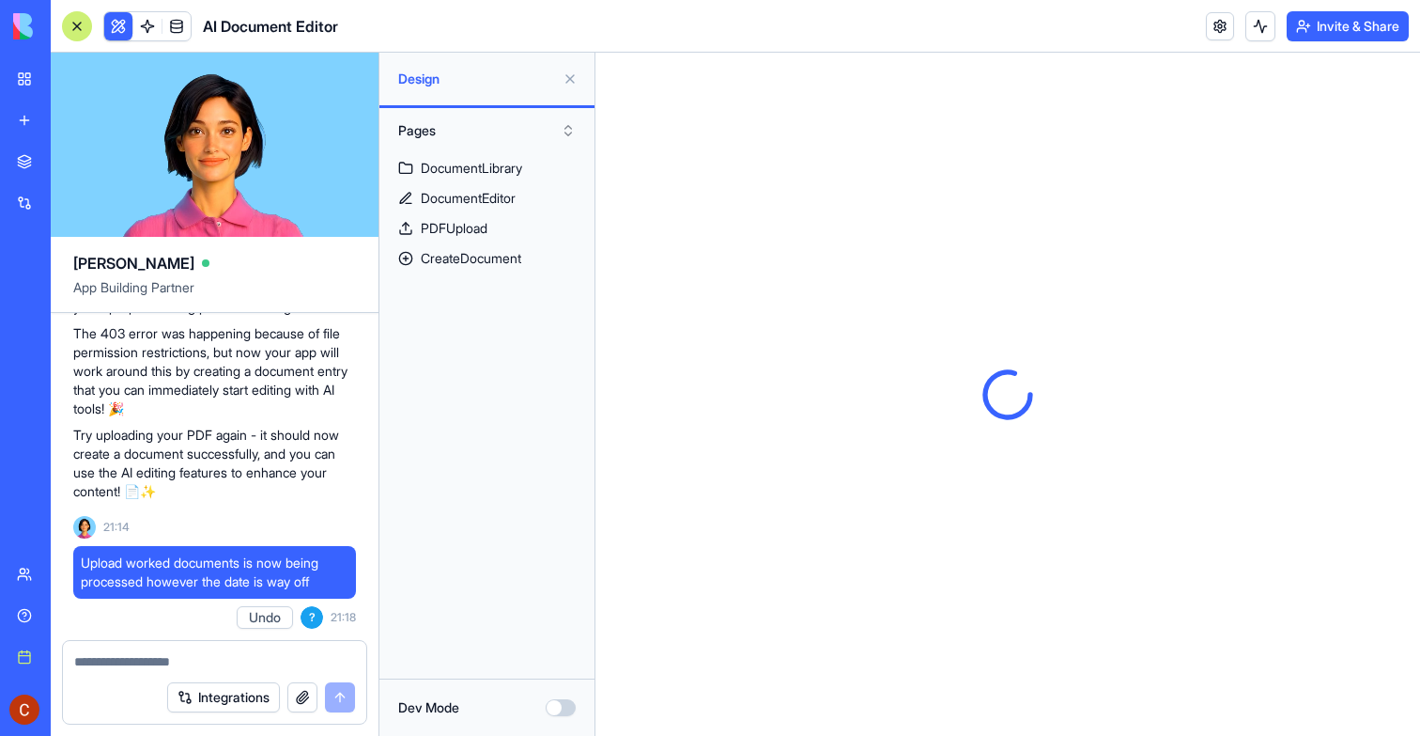
click at [116, 27] on button at bounding box center [118, 26] width 28 height 28
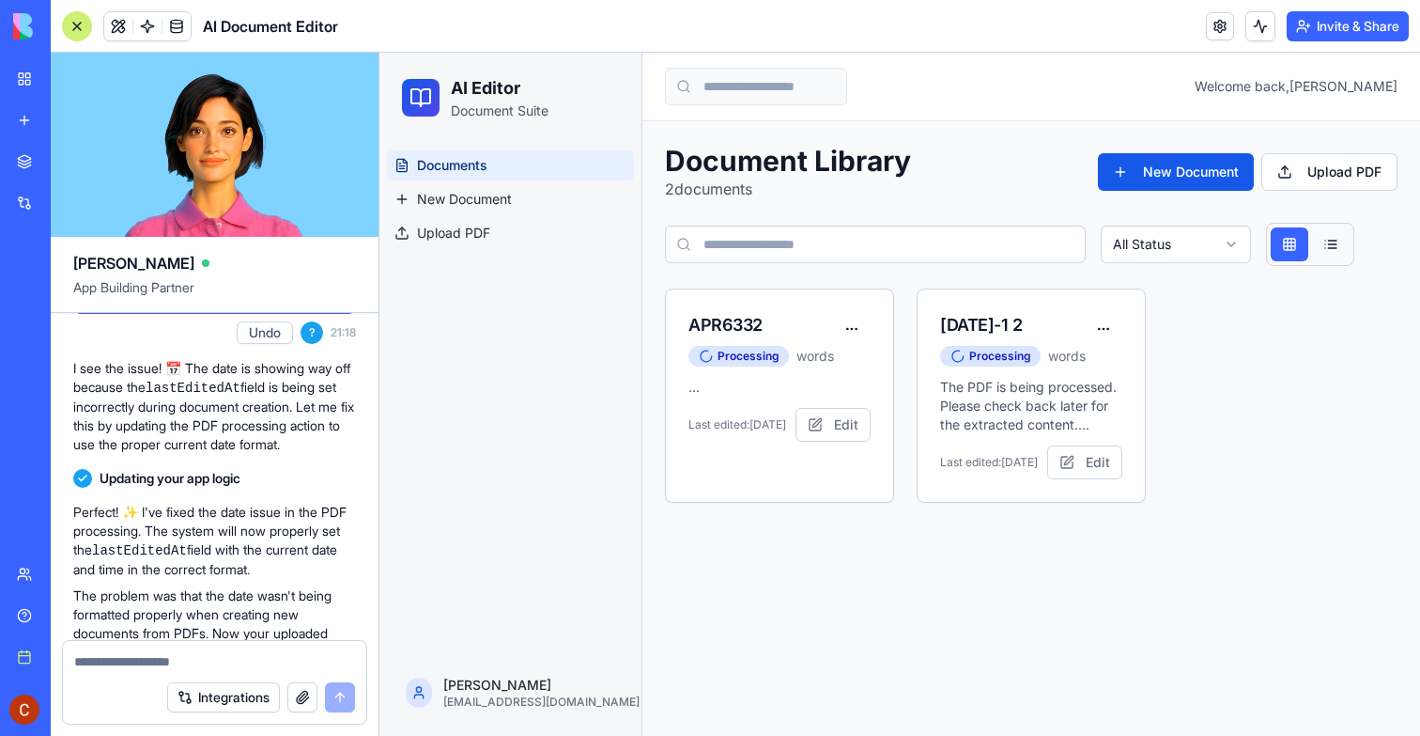
scroll to position [2319, 0]
click at [21, 727] on div "Upgrade" at bounding box center [25, 709] width 39 height 53
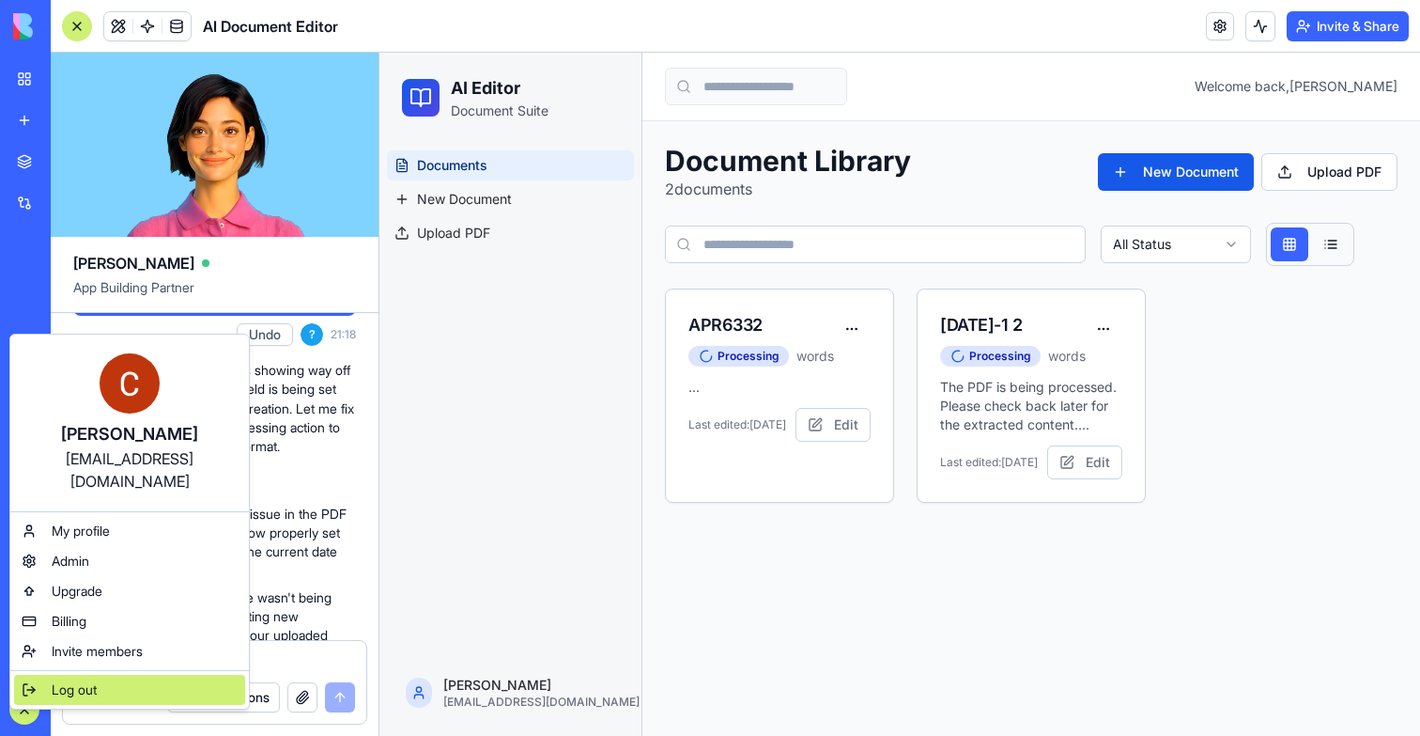
click at [73, 680] on span "Log out" at bounding box center [74, 689] width 45 height 19
